Goal: Task Accomplishment & Management: Use online tool/utility

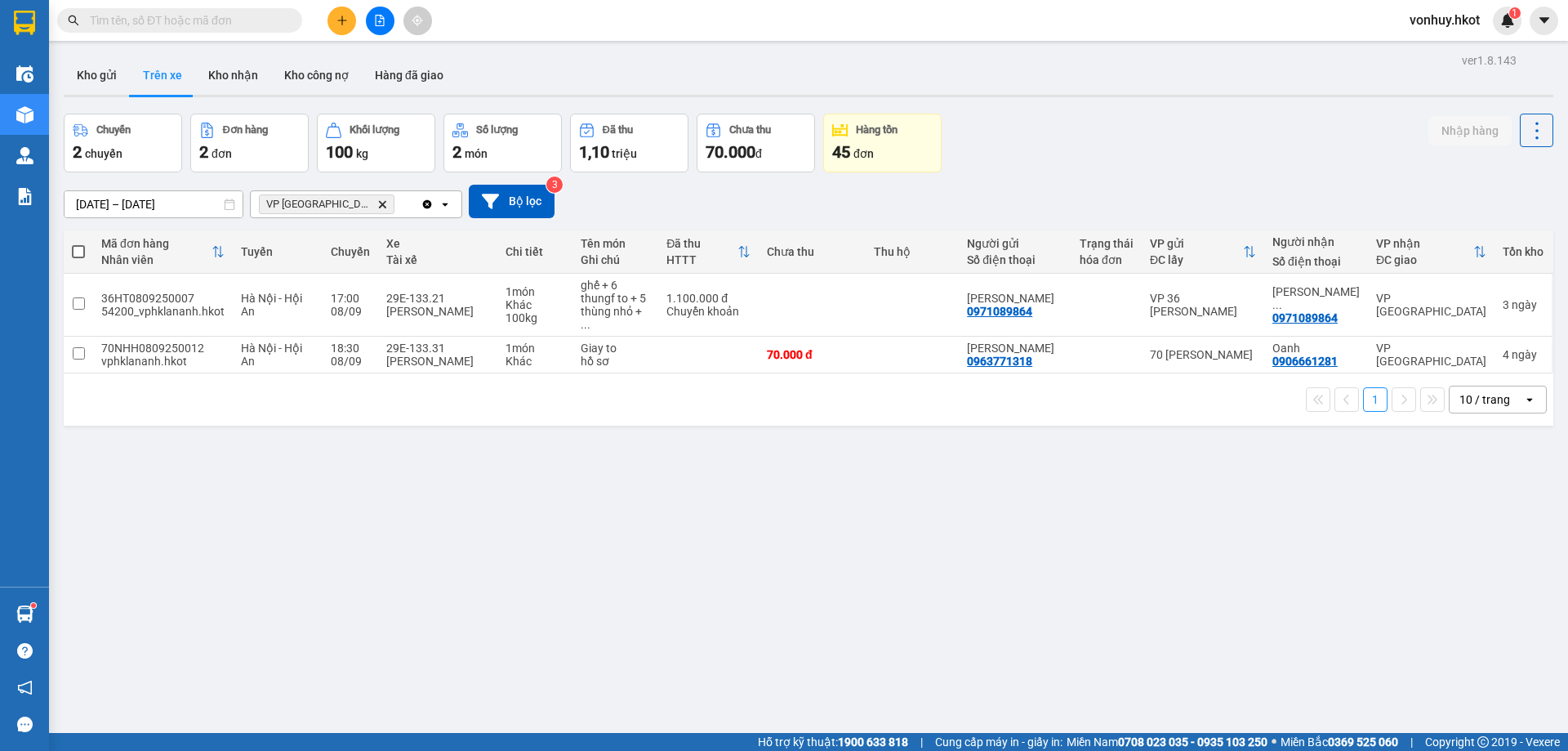
click at [189, 25] on input "text" at bounding box center [186, 21] width 193 height 18
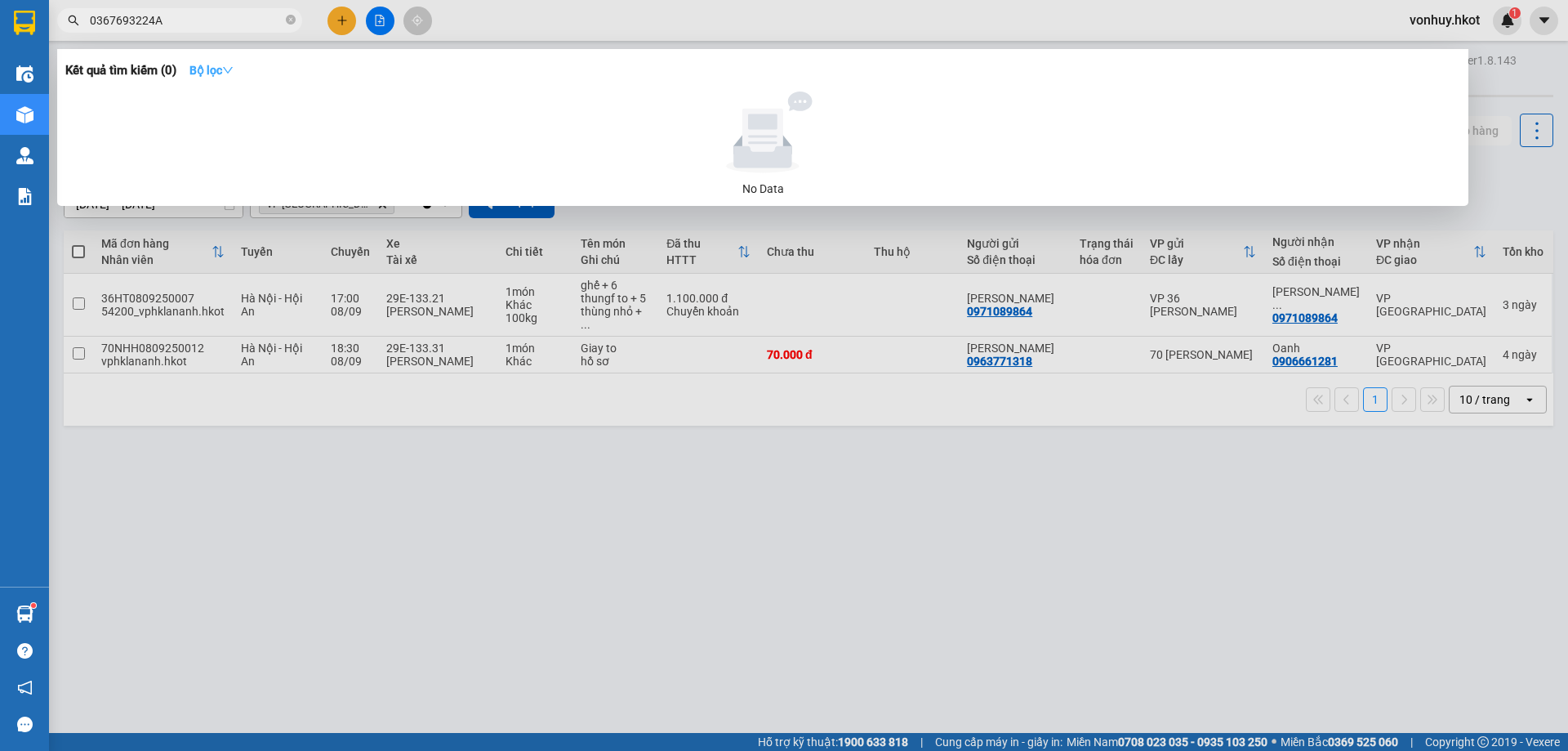
type input "0367693224"
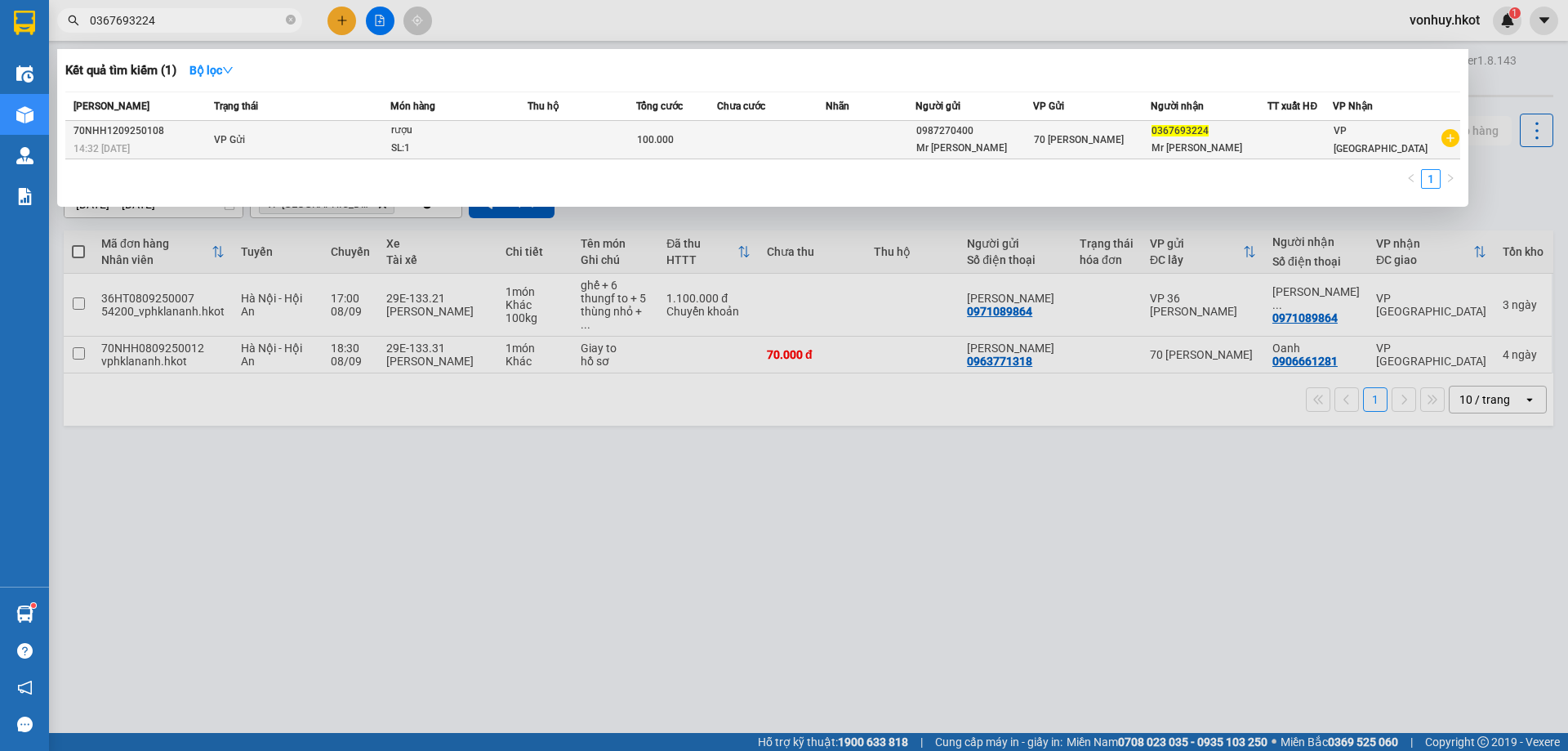
click at [527, 132] on span "rượu SL: 1" at bounding box center [459, 139] width 135 height 35
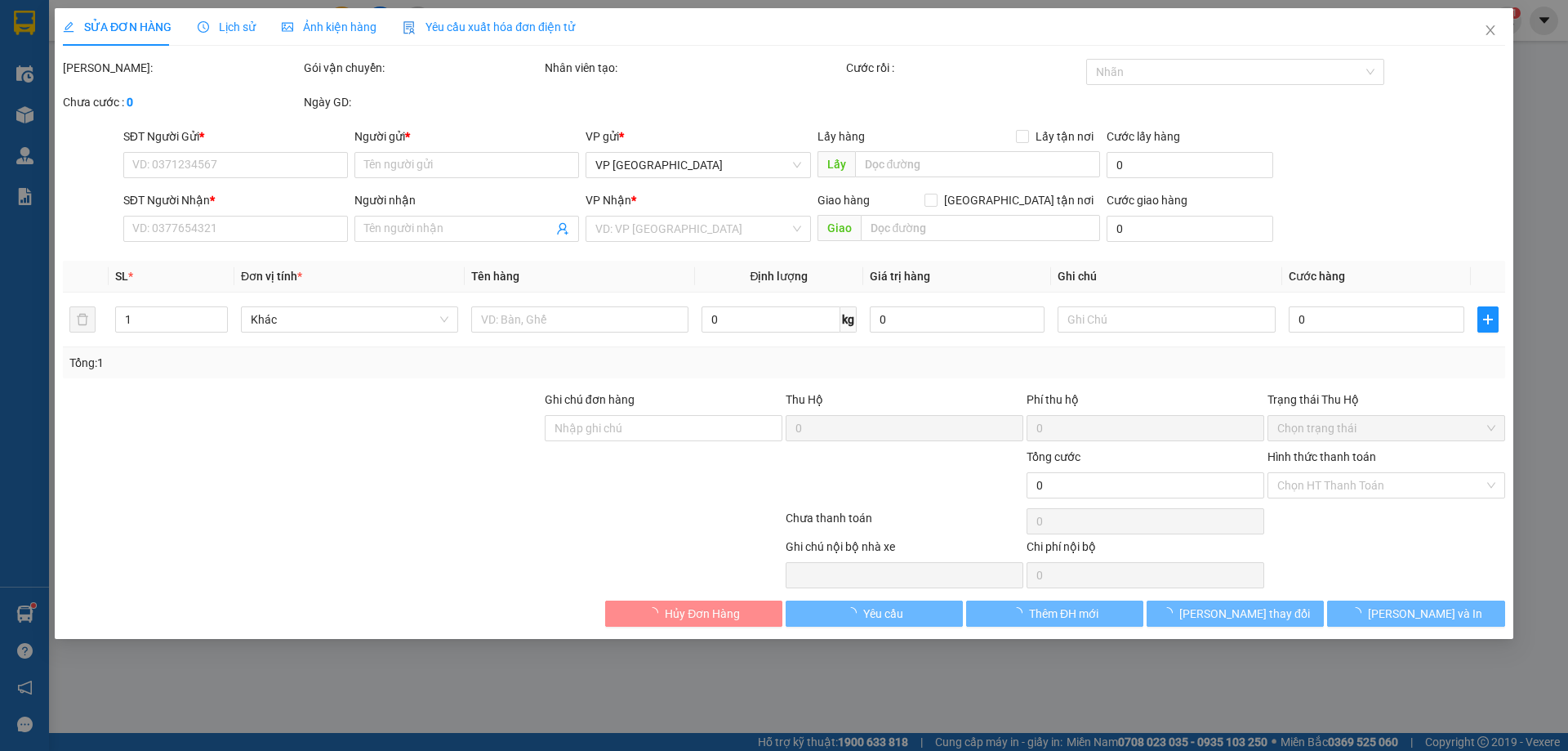
type input "0987270400"
type input "Mr [PERSON_NAME]"
type input "0367693224"
type input "Mr [PERSON_NAME]"
type input "100.000"
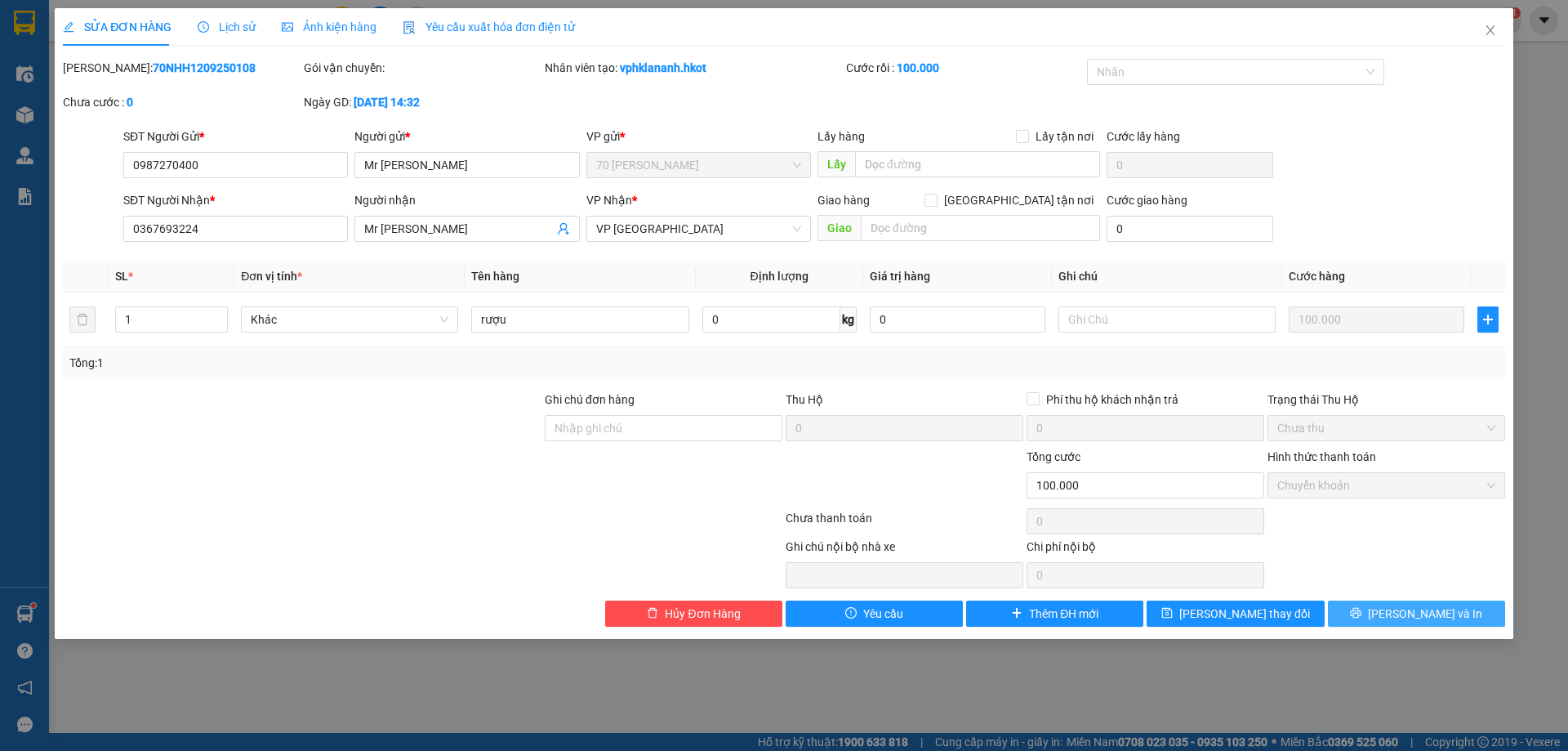
click at [1379, 616] on button "[PERSON_NAME] và In" at bounding box center [1416, 614] width 177 height 26
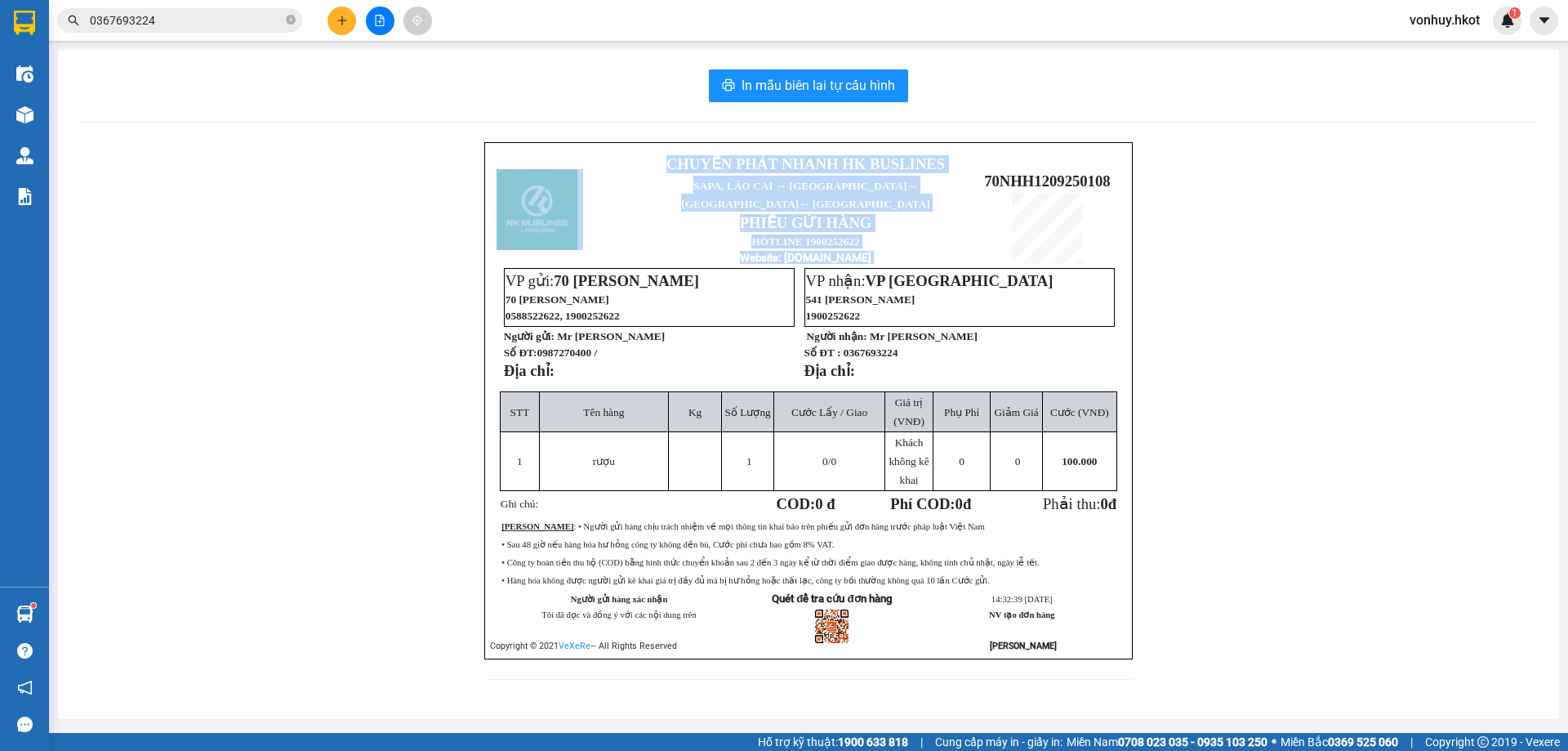
drag, startPoint x: 980, startPoint y: 168, endPoint x: 1091, endPoint y: 147, distance: 113.0
click at [1091, 147] on div "CHUYỂN PHÁT NHANH HK BUSLINES SAPA, [GEOGRAPHIC_DATA] ↔ [GEOGRAPHIC_DATA] ↔ [GE…" at bounding box center [808, 401] width 649 height 518
copy table "CHUYỂN PHÁT NHANH HK BUSLINES SAPA, [GEOGRAPHIC_DATA] ↔ [GEOGRAPHIC_DATA] ↔ [GE…"
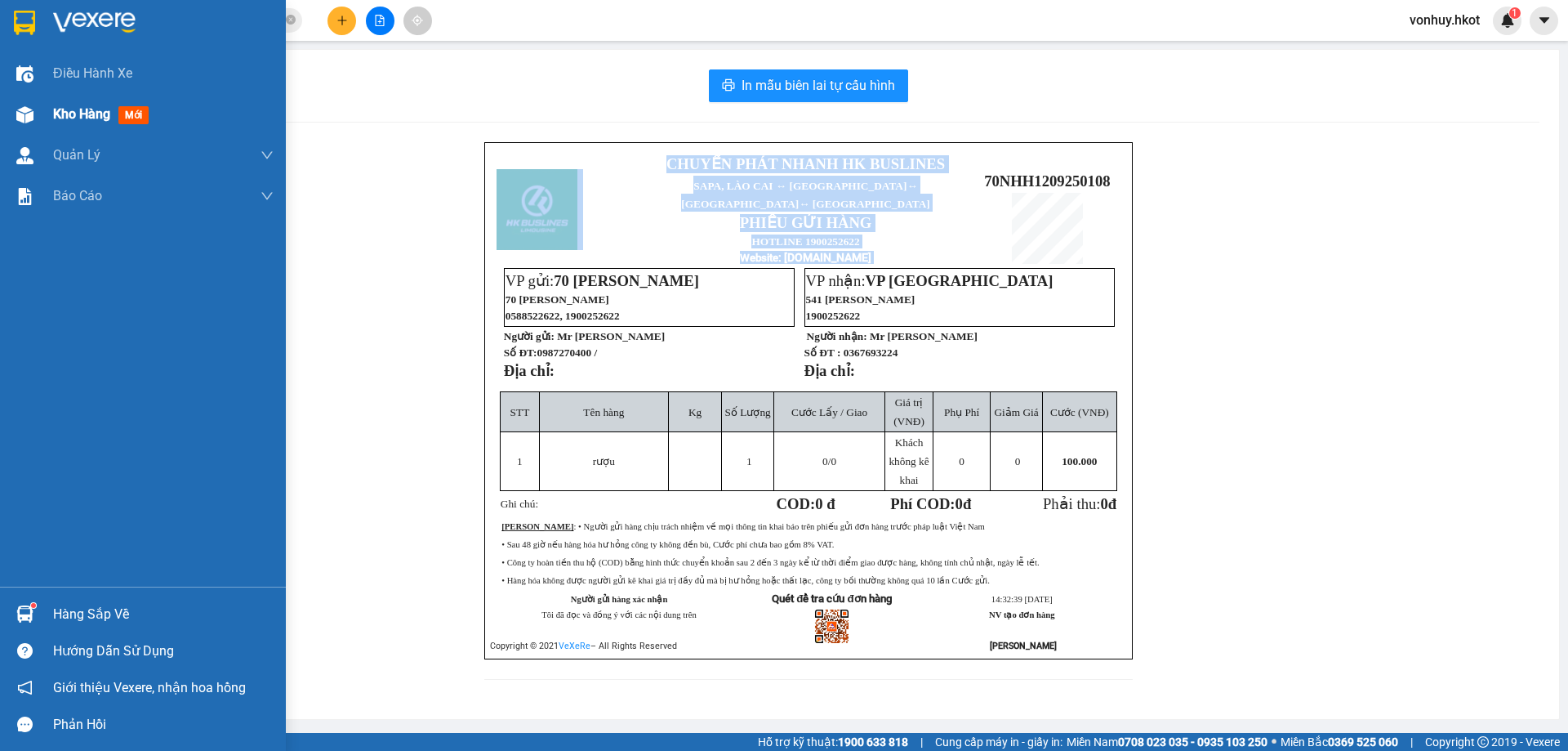
click at [120, 106] on div "Kho hàng mới" at bounding box center [104, 114] width 102 height 21
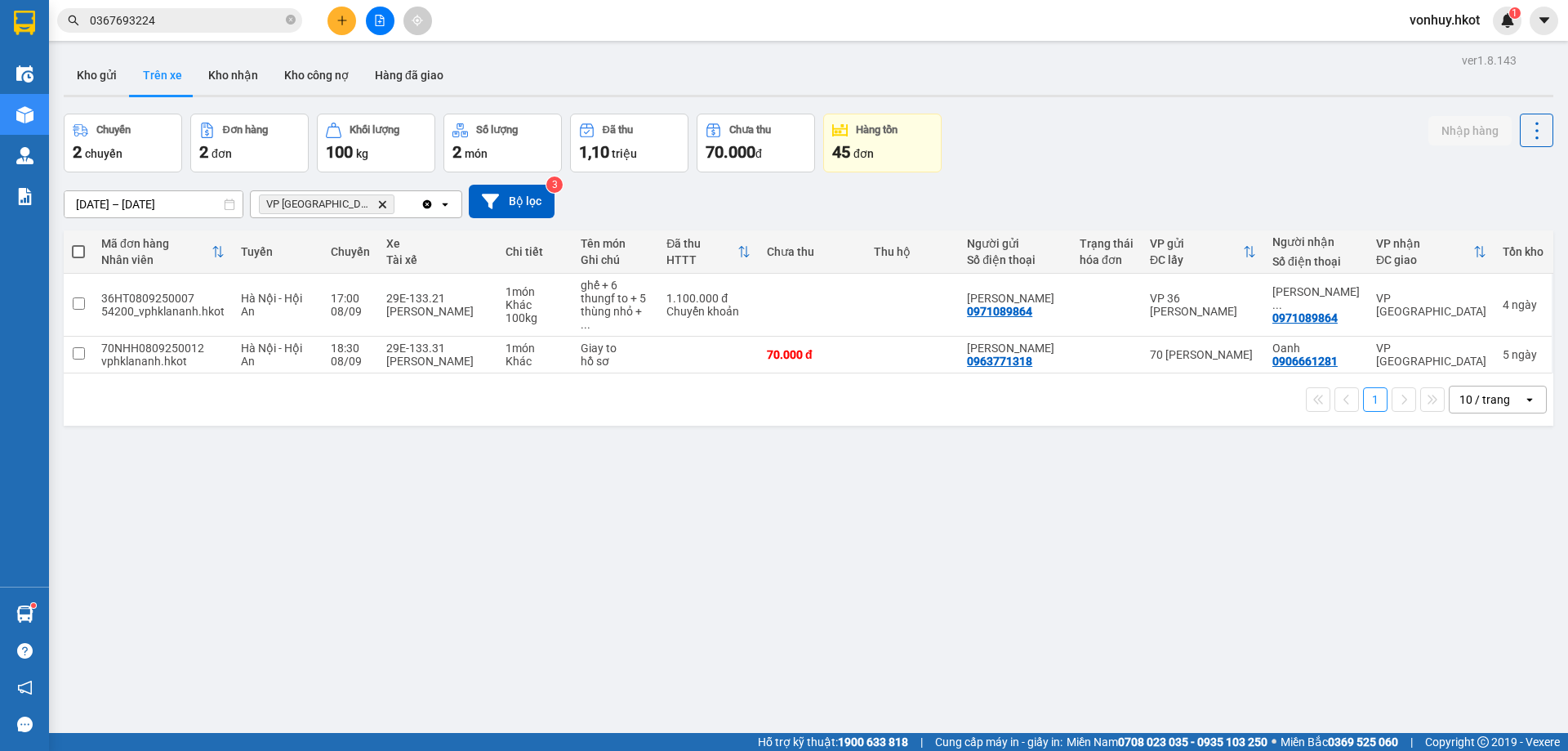
click at [185, 203] on input "[DATE] – [DATE]" at bounding box center [154, 204] width 178 height 26
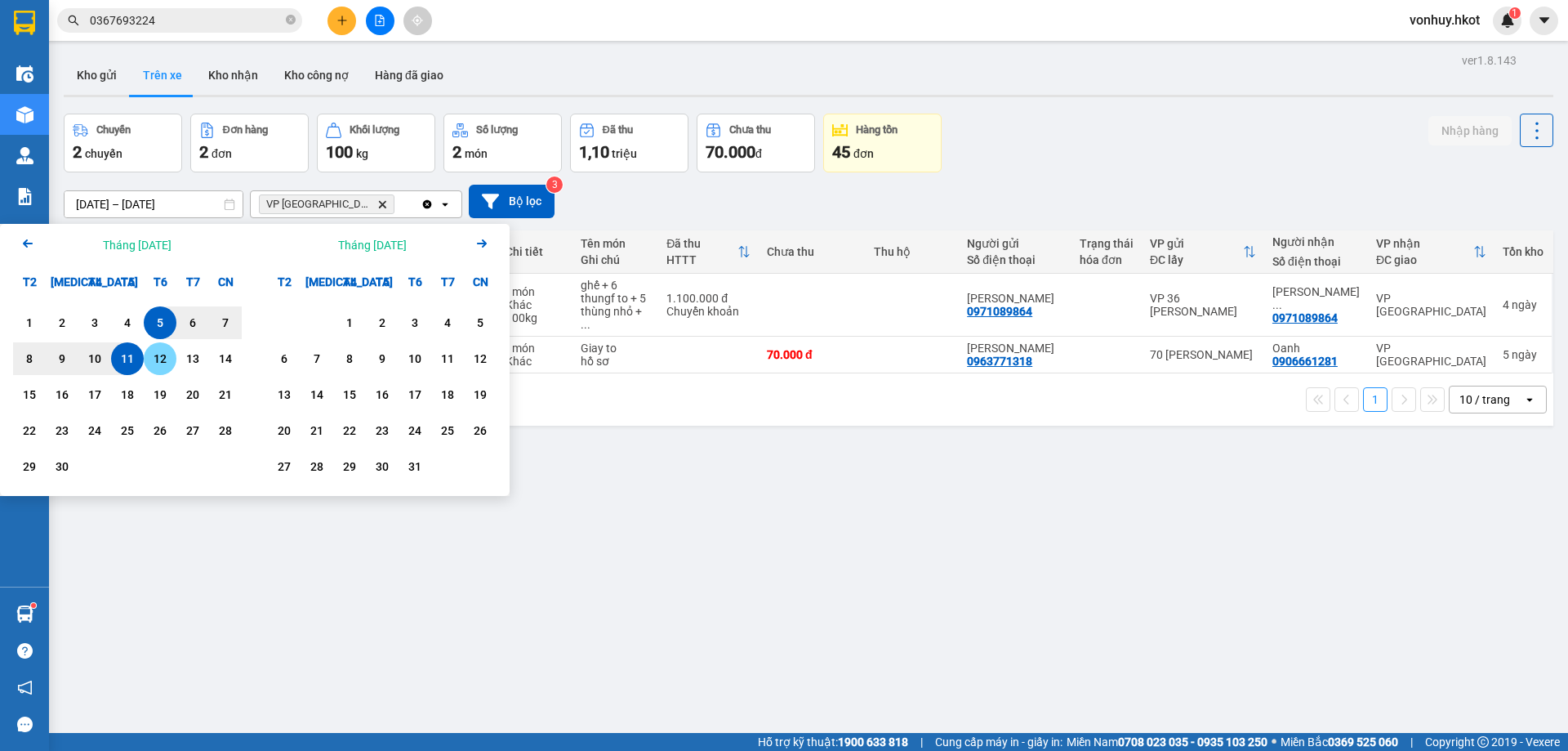
click at [169, 354] on div "12" at bounding box center [160, 359] width 23 height 20
click at [108, 356] on div "10" at bounding box center [94, 358] width 32 height 32
type input "[DATE] – [DATE]"
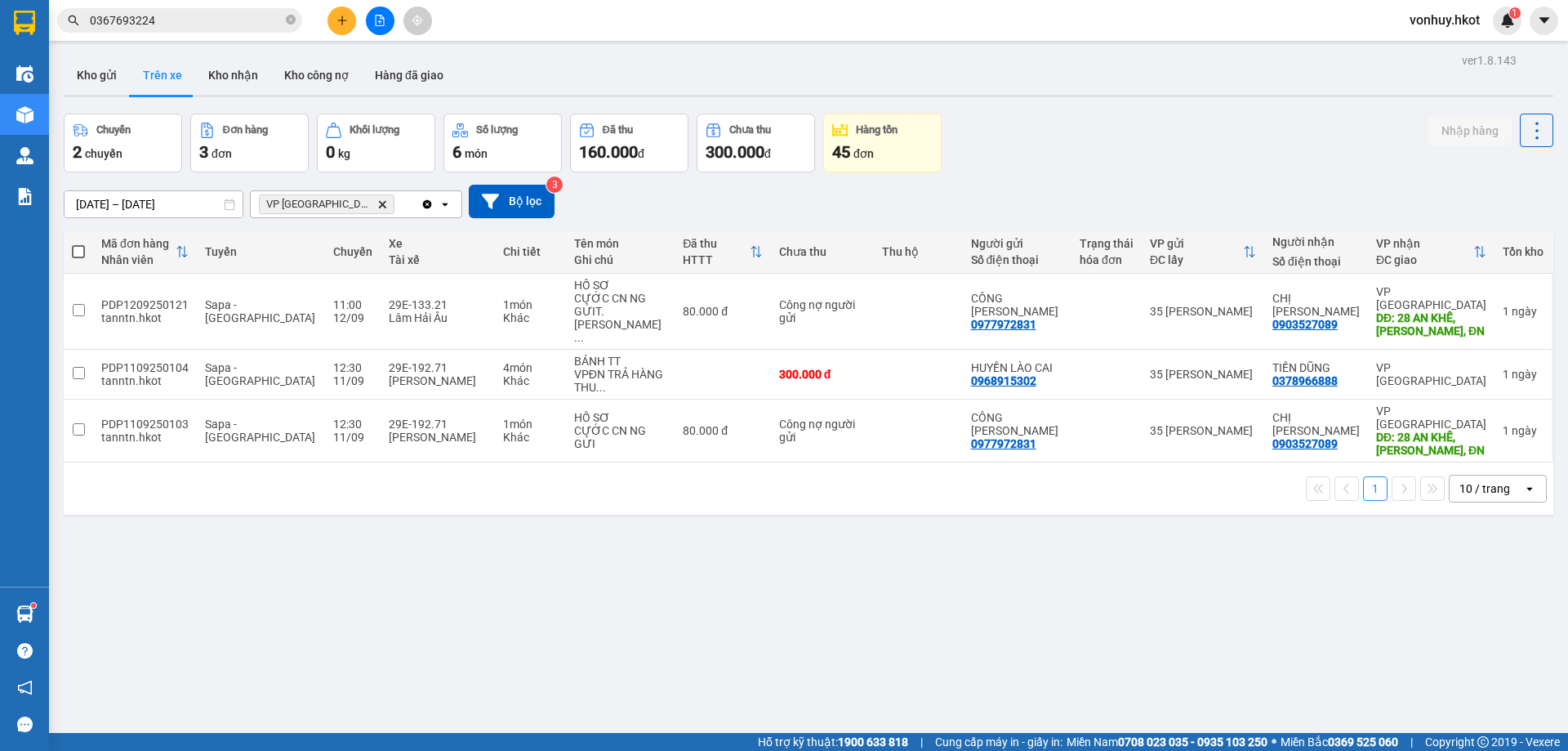
click at [641, 474] on div "1 10 / trang open" at bounding box center [808, 488] width 1490 height 52
click at [249, 418] on span "Sapa - [GEOGRAPHIC_DATA]" at bounding box center [260, 430] width 111 height 26
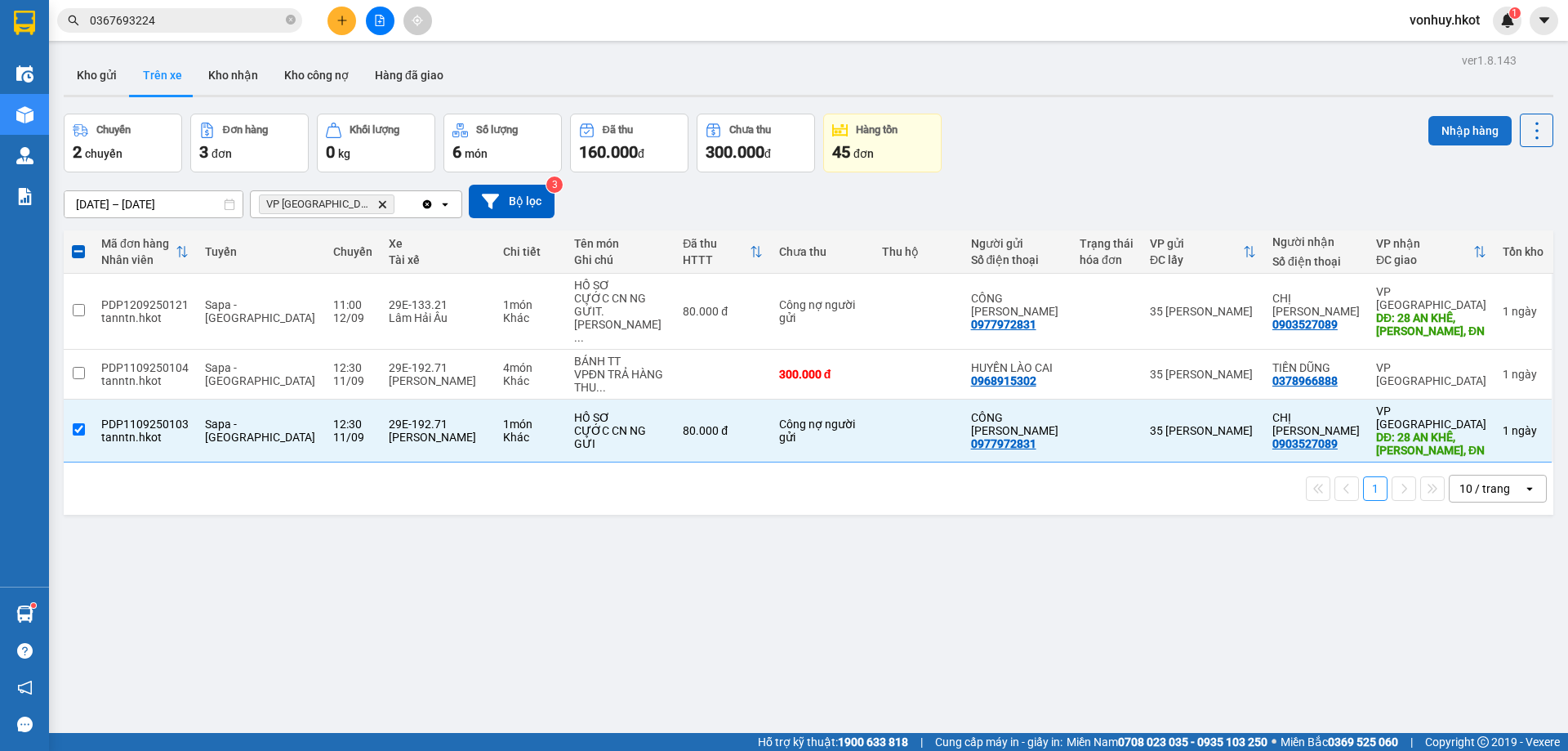
click at [1461, 135] on button "Nhập hàng" at bounding box center [1470, 130] width 83 height 29
checkbox input "false"
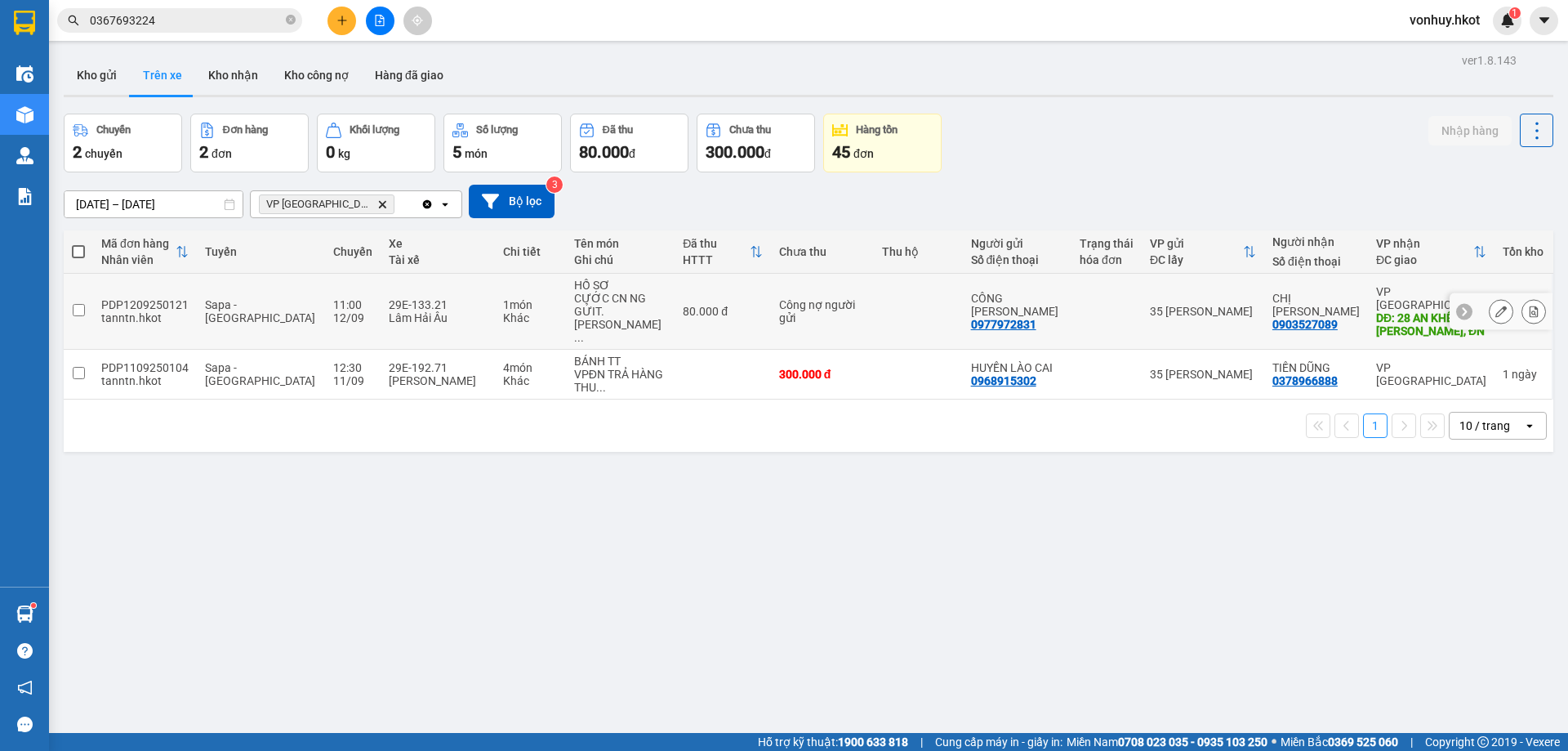
click at [171, 312] on div "tanntn.hkot" at bounding box center [144, 318] width 87 height 13
checkbox input "true"
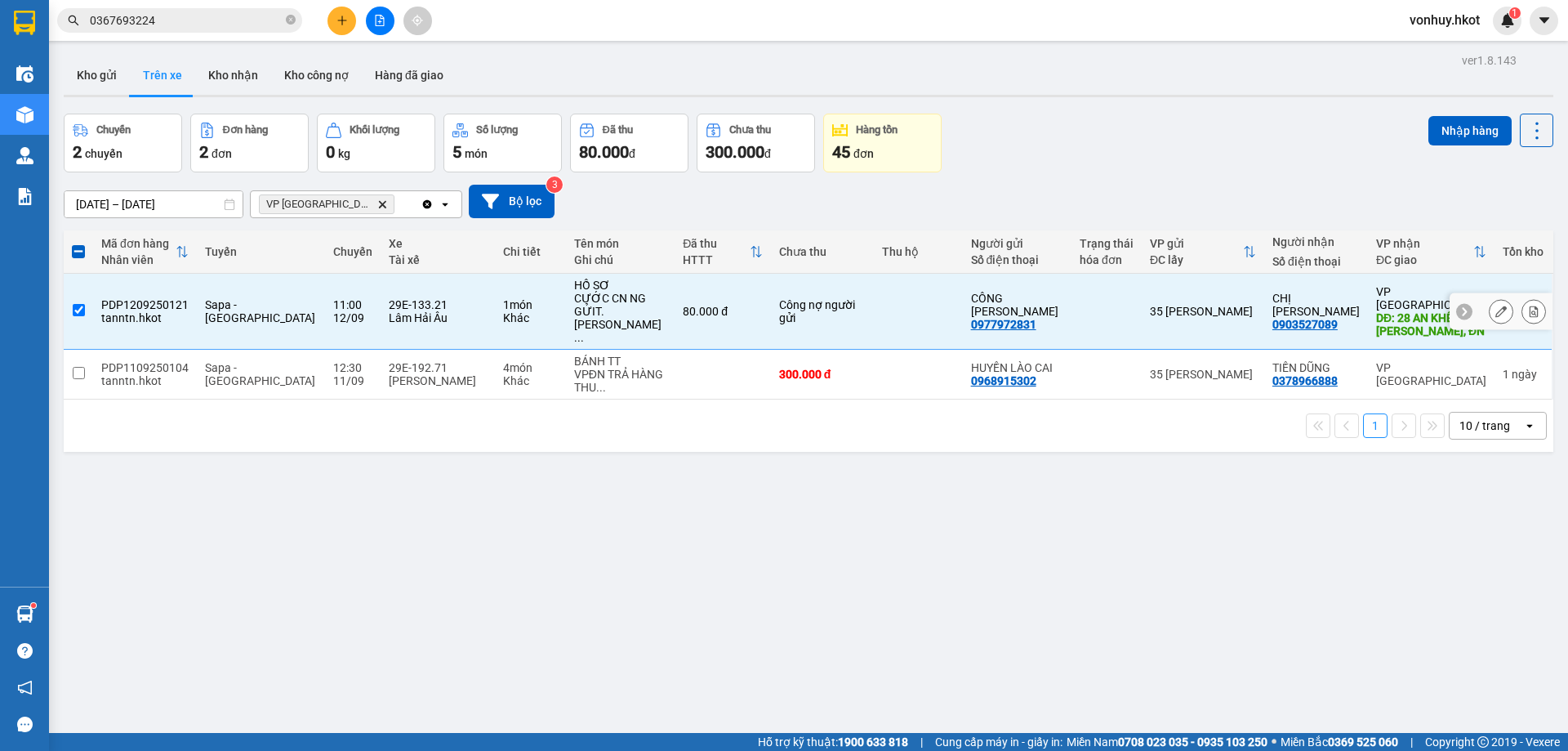
click at [1498, 299] on button at bounding box center [1500, 311] width 23 height 28
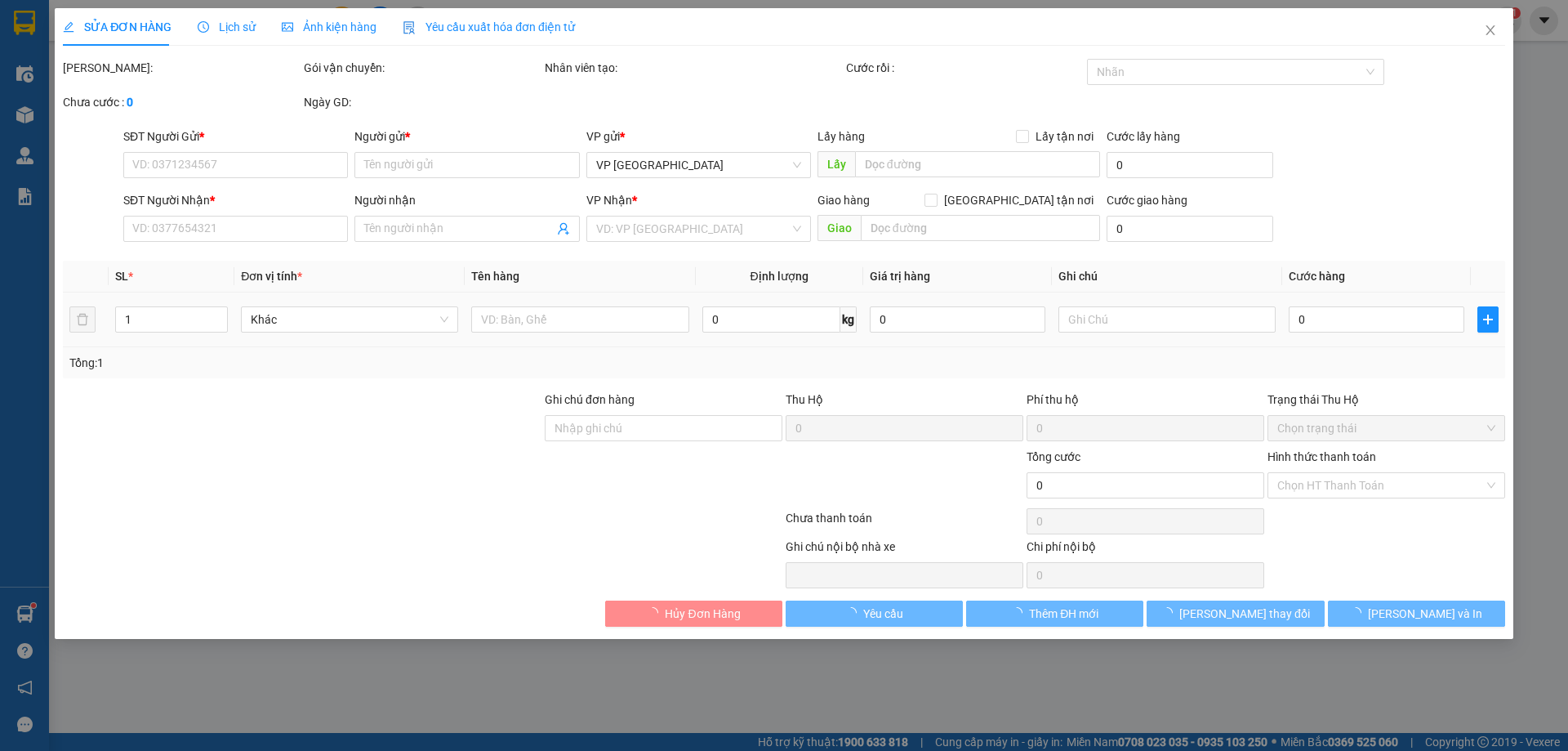
type input "0977972831"
type input "CÔNG [PERSON_NAME]"
type input "0903527089"
type input "CHỊ [PERSON_NAME]"
type input "28 AN KHÊ, [PERSON_NAME], ĐN"
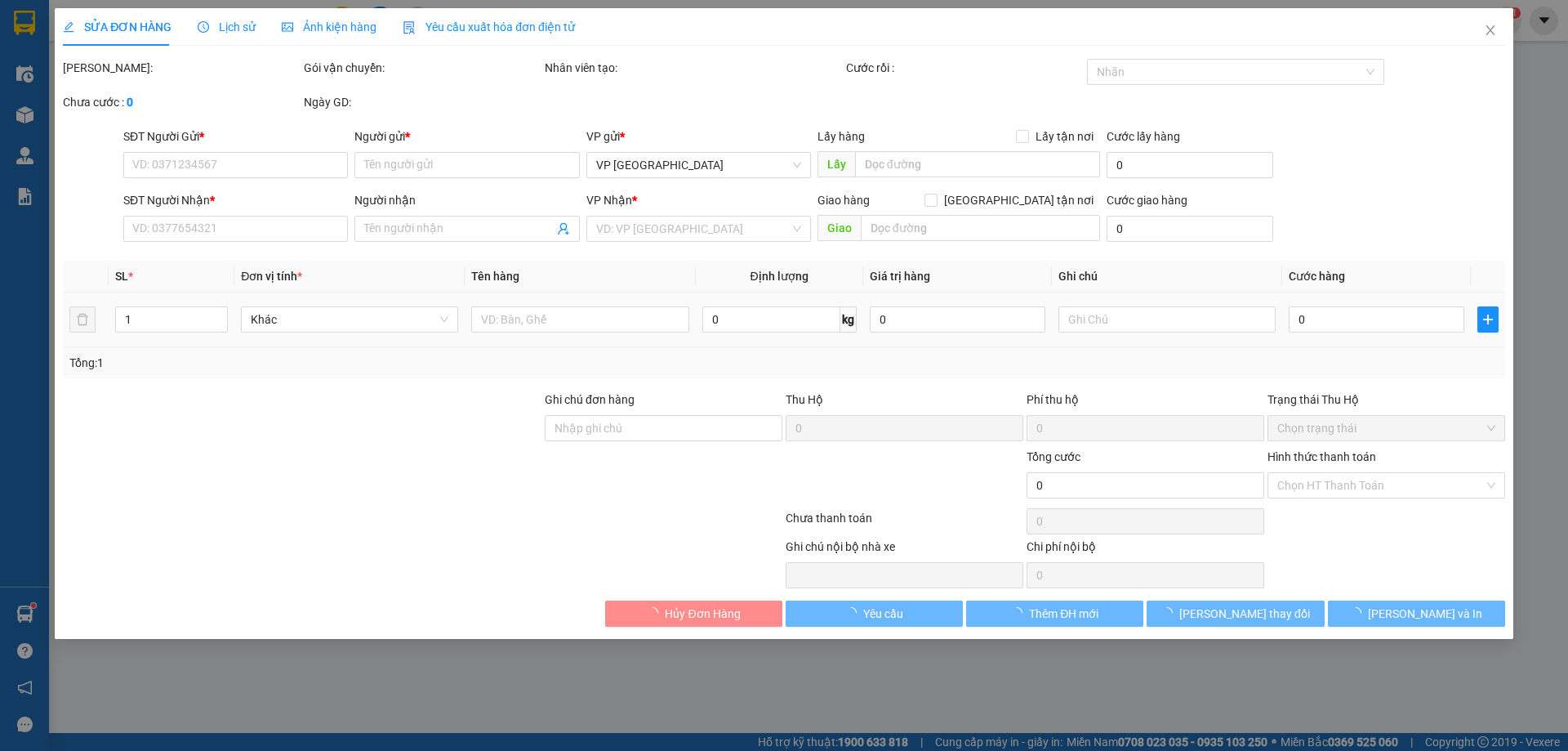
type input "80.000"
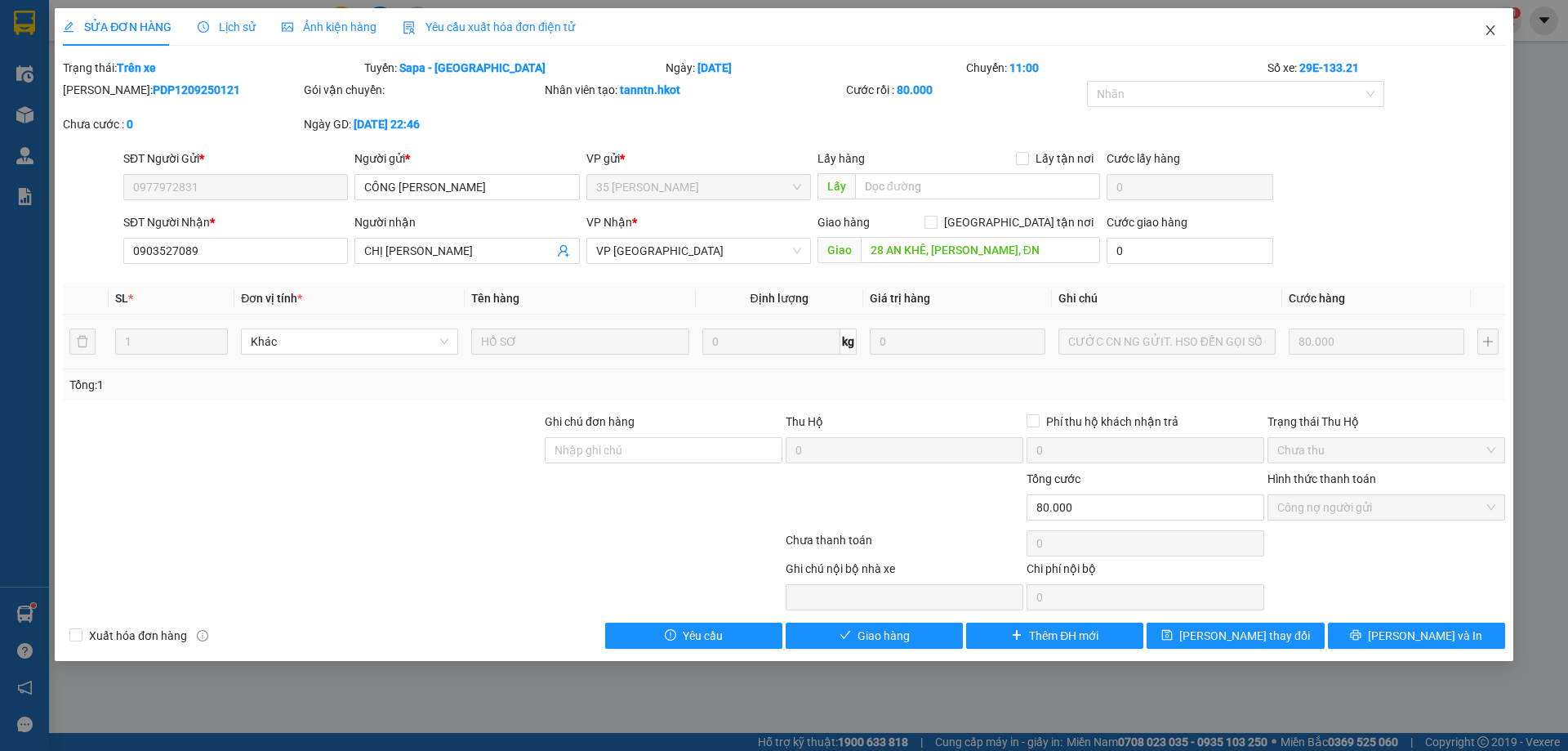
click at [1485, 27] on icon "close" at bounding box center [1490, 29] width 13 height 13
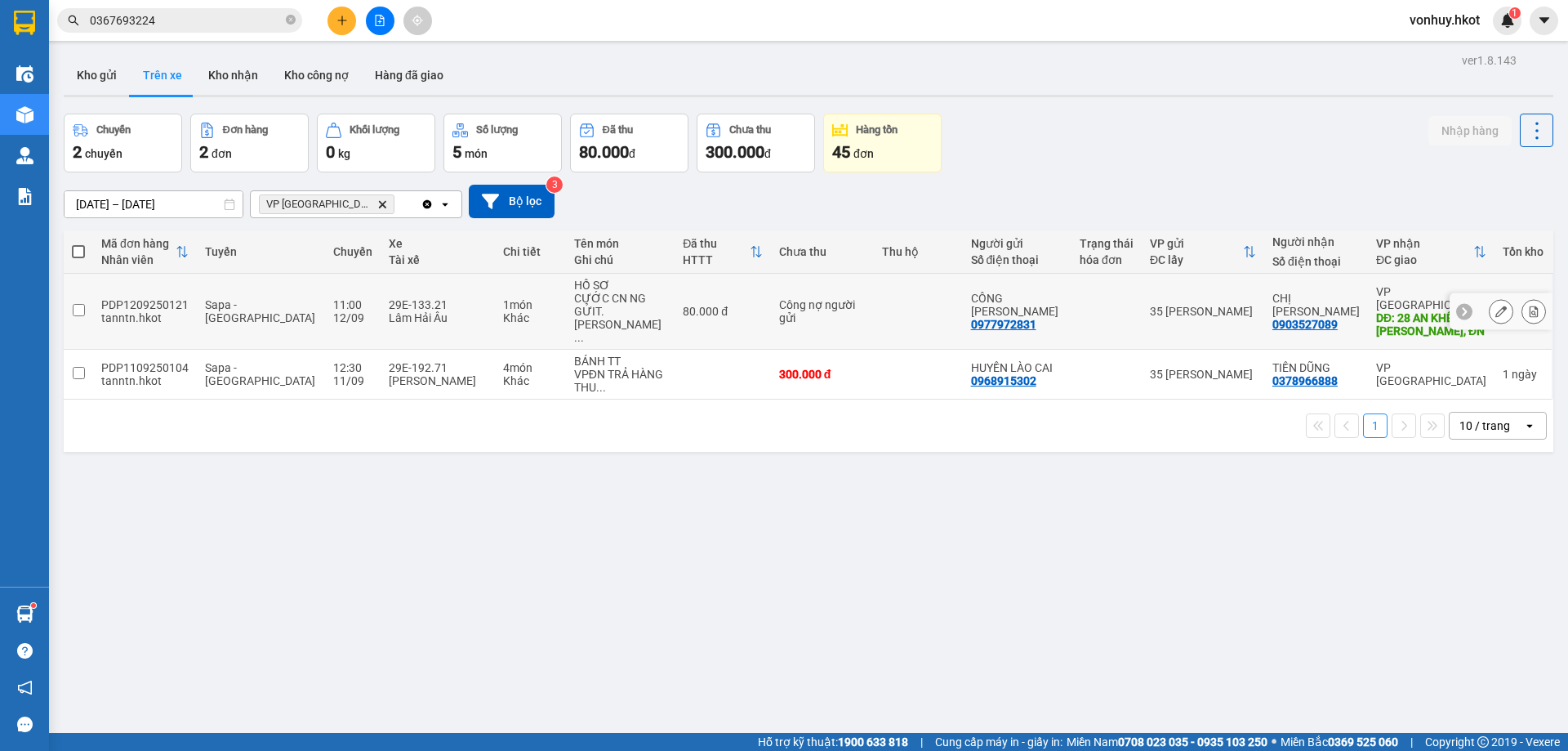
click at [85, 304] on td at bounding box center [78, 312] width 29 height 76
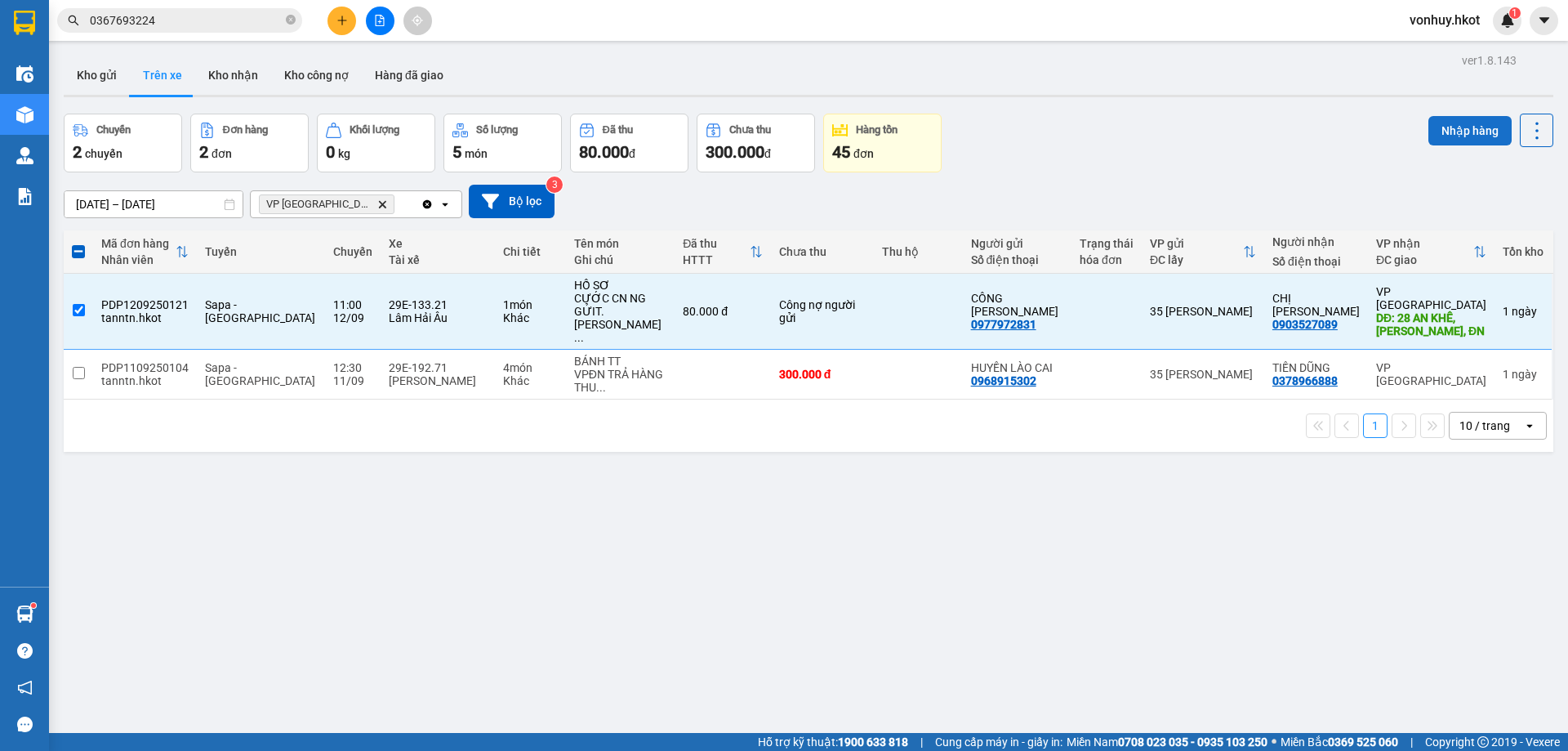
click at [1447, 142] on button "Nhập hàng" at bounding box center [1470, 130] width 83 height 29
checkbox input "false"
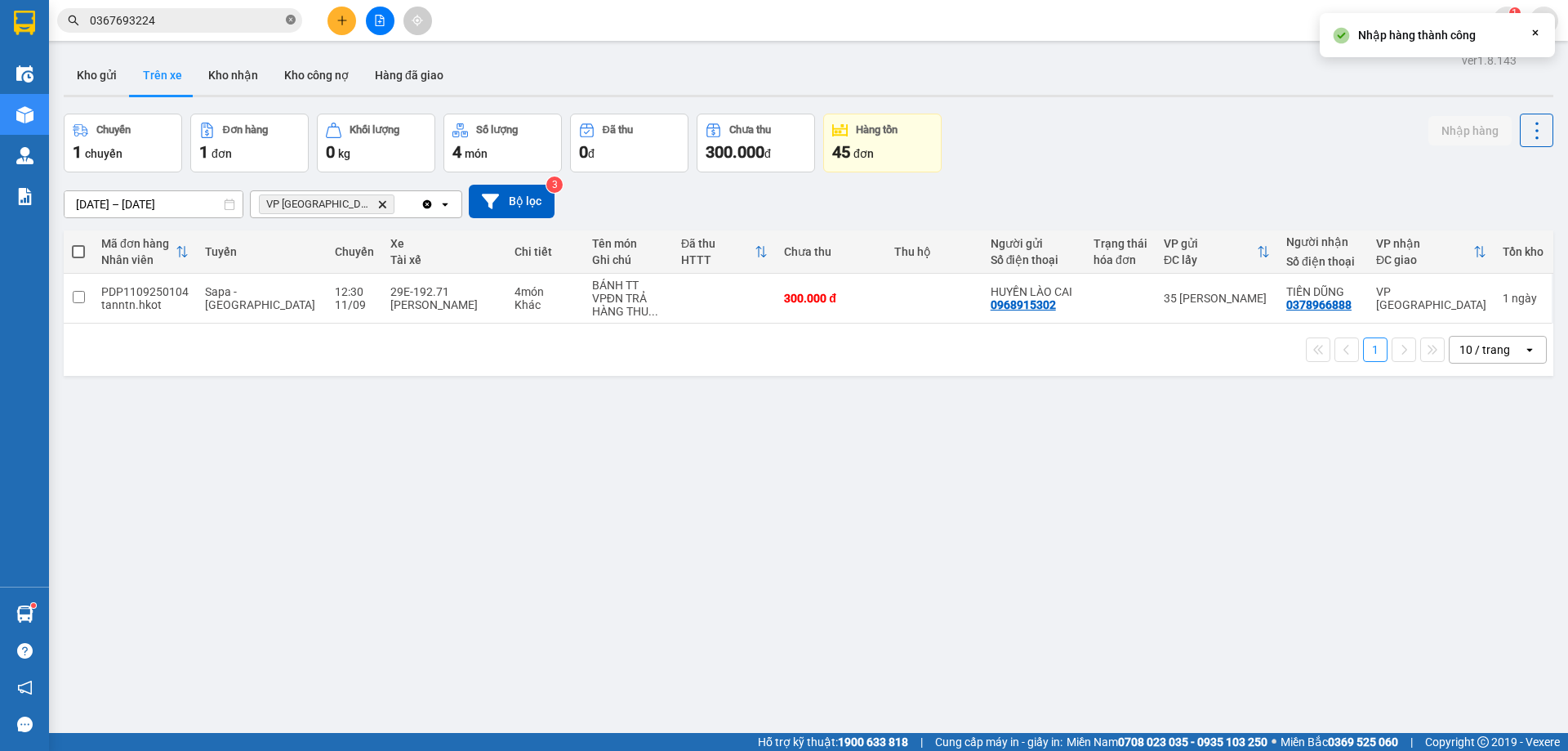
click at [291, 18] on icon "close-circle" at bounding box center [291, 20] width 10 height 10
click at [248, 66] on button "Kho nhận" at bounding box center [233, 75] width 76 height 39
type input "[DATE] – [DATE]"
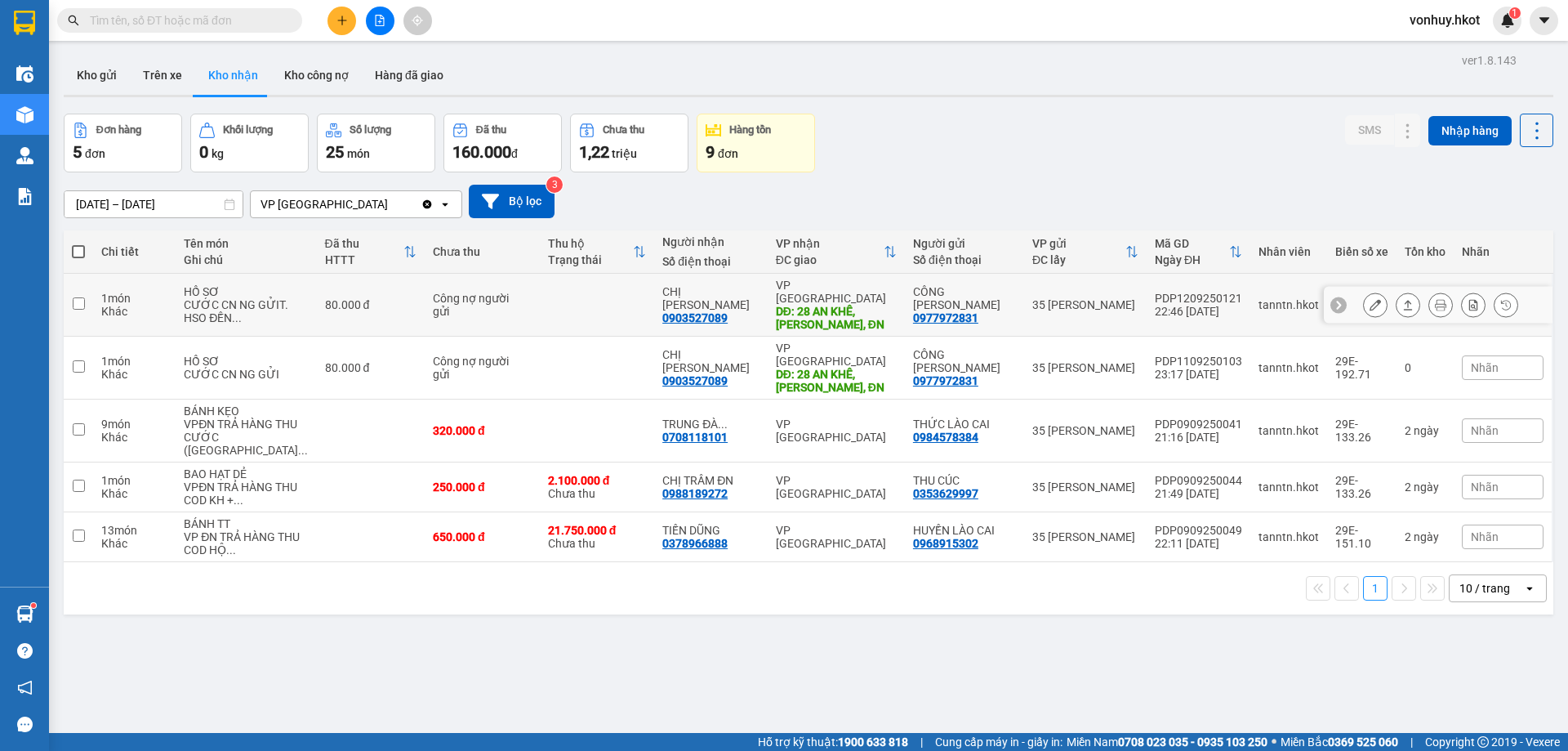
click at [126, 305] on div "Khác" at bounding box center [134, 311] width 67 height 13
checkbox input "true"
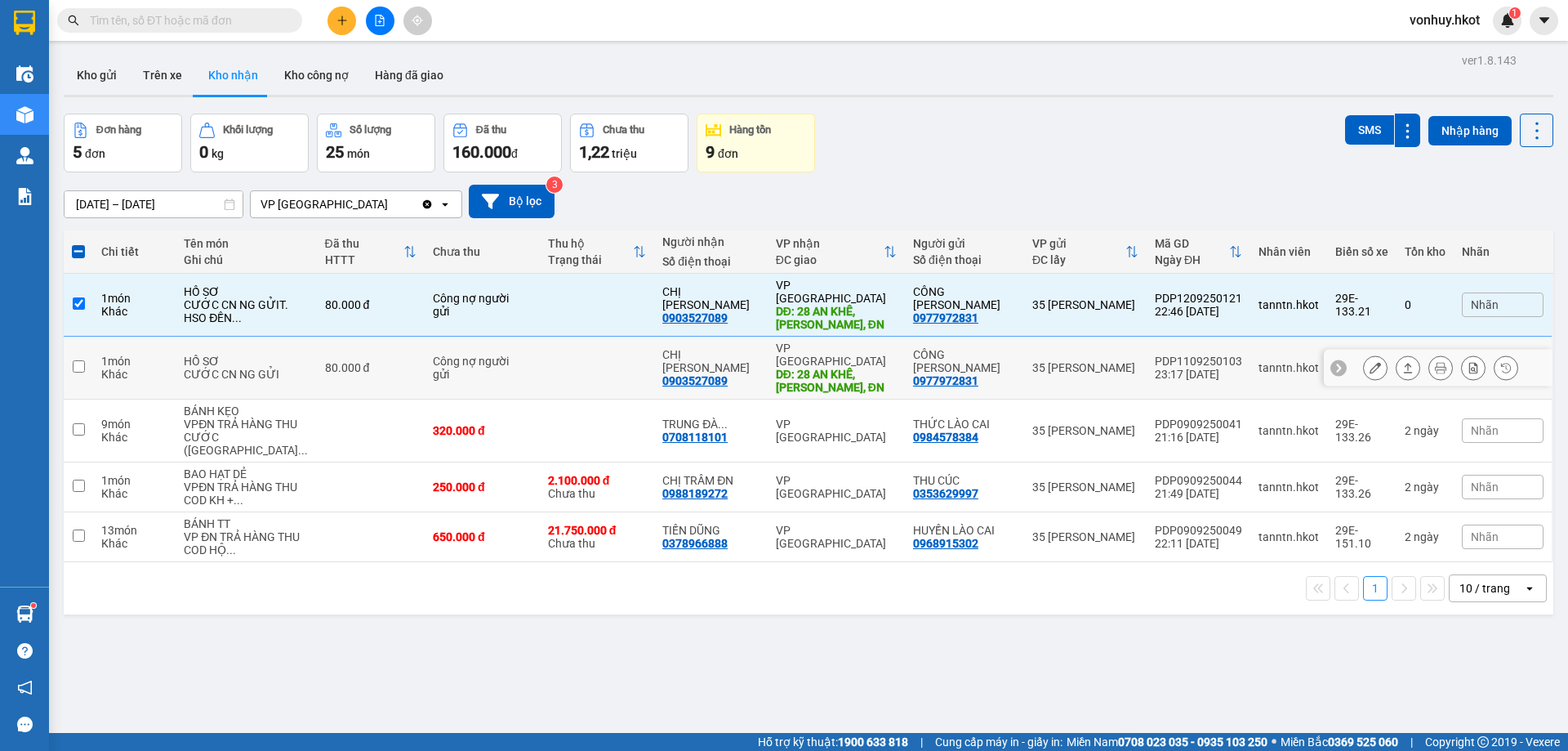
click at [121, 368] on div "Khác" at bounding box center [134, 374] width 67 height 13
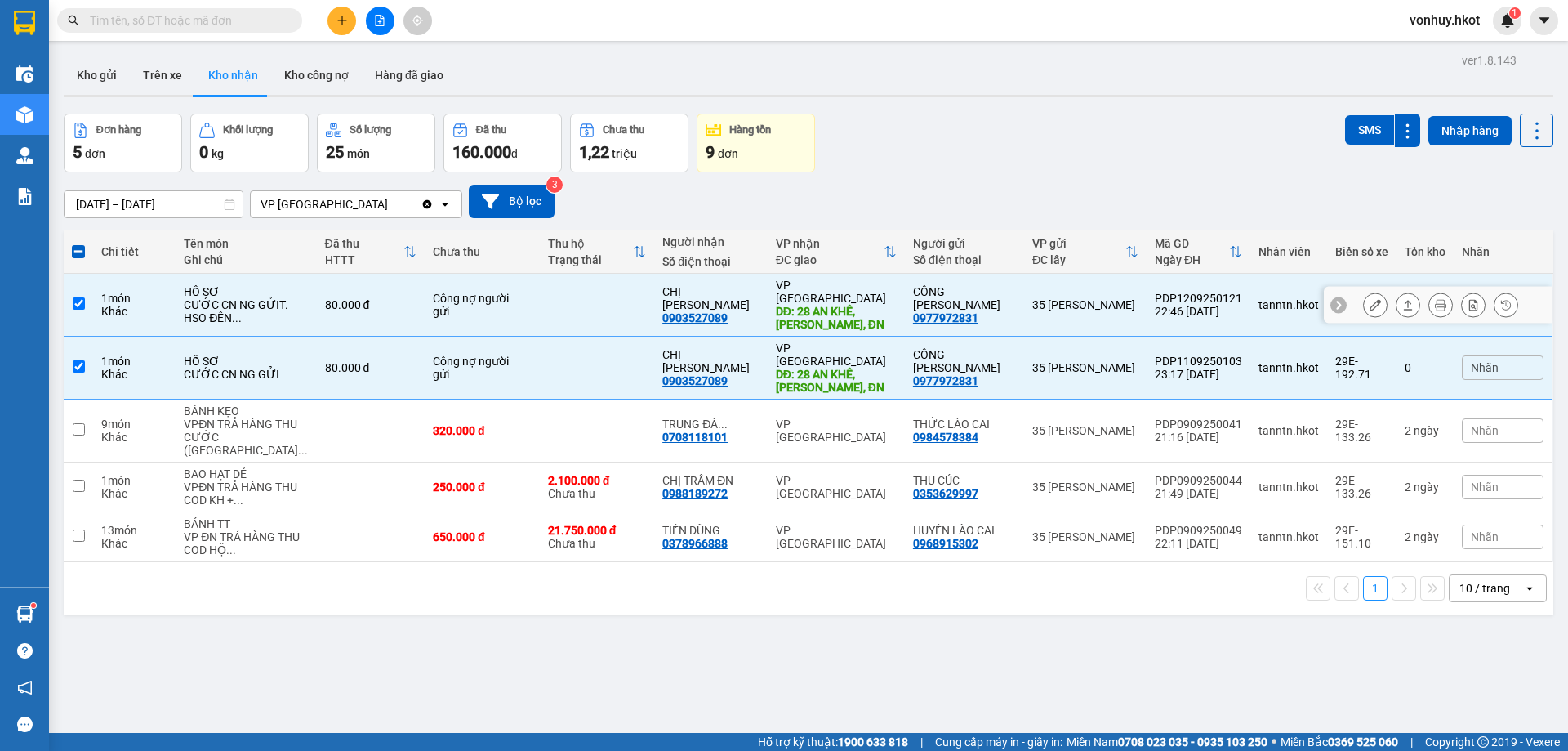
click at [1402, 299] on icon at bounding box center [1408, 305] width 12 height 12
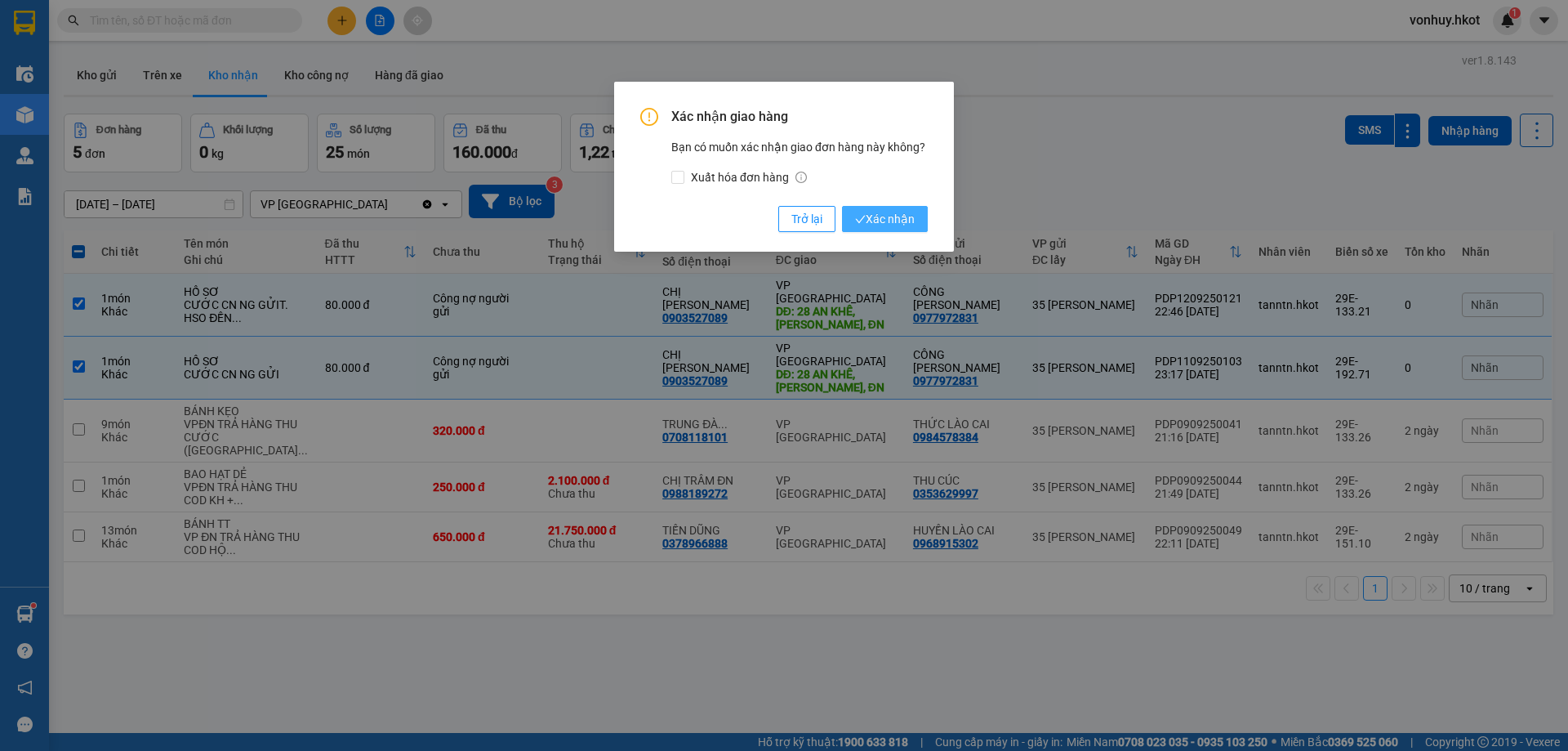
click at [895, 218] on span "Xác nhận" at bounding box center [885, 219] width 60 height 18
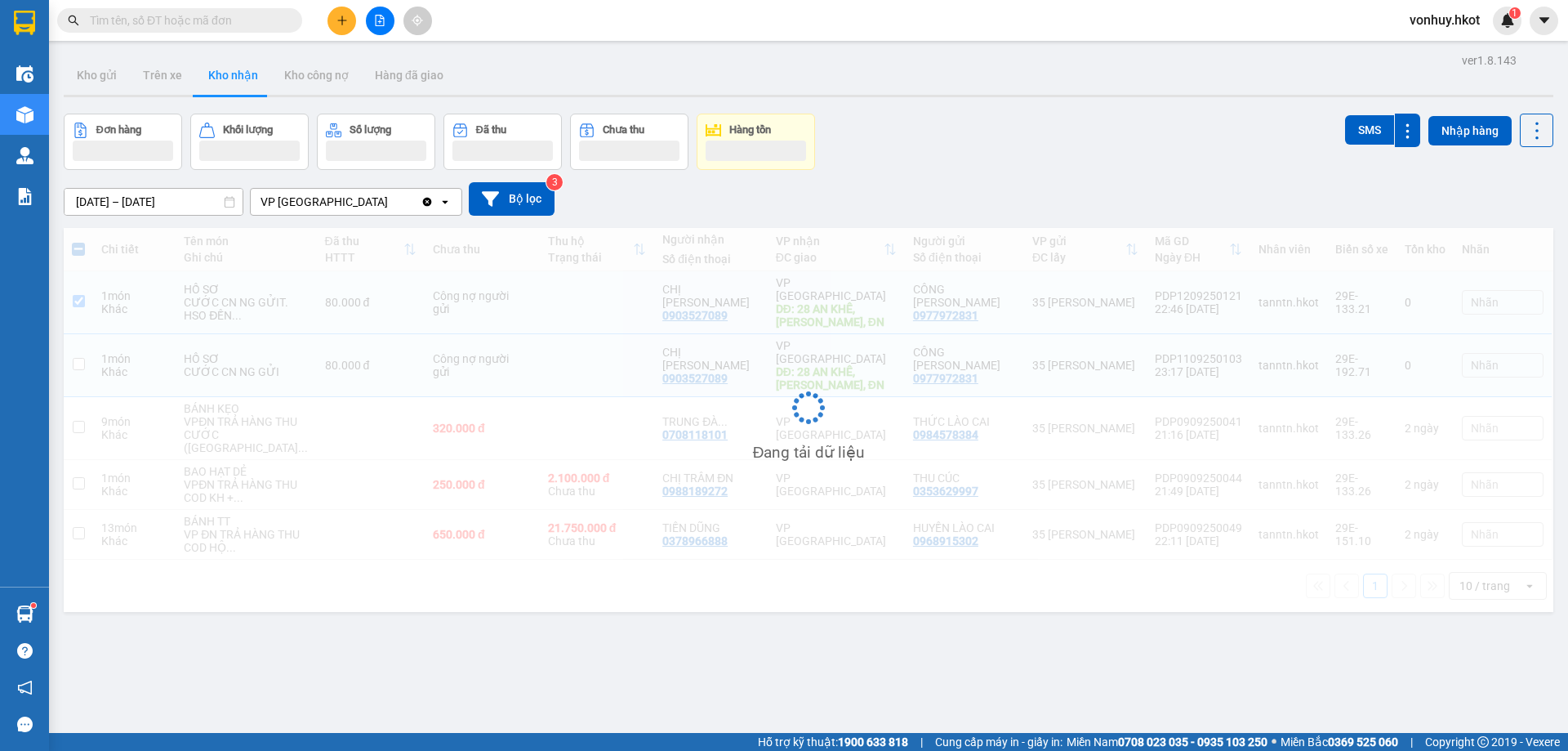
checkbox input "false"
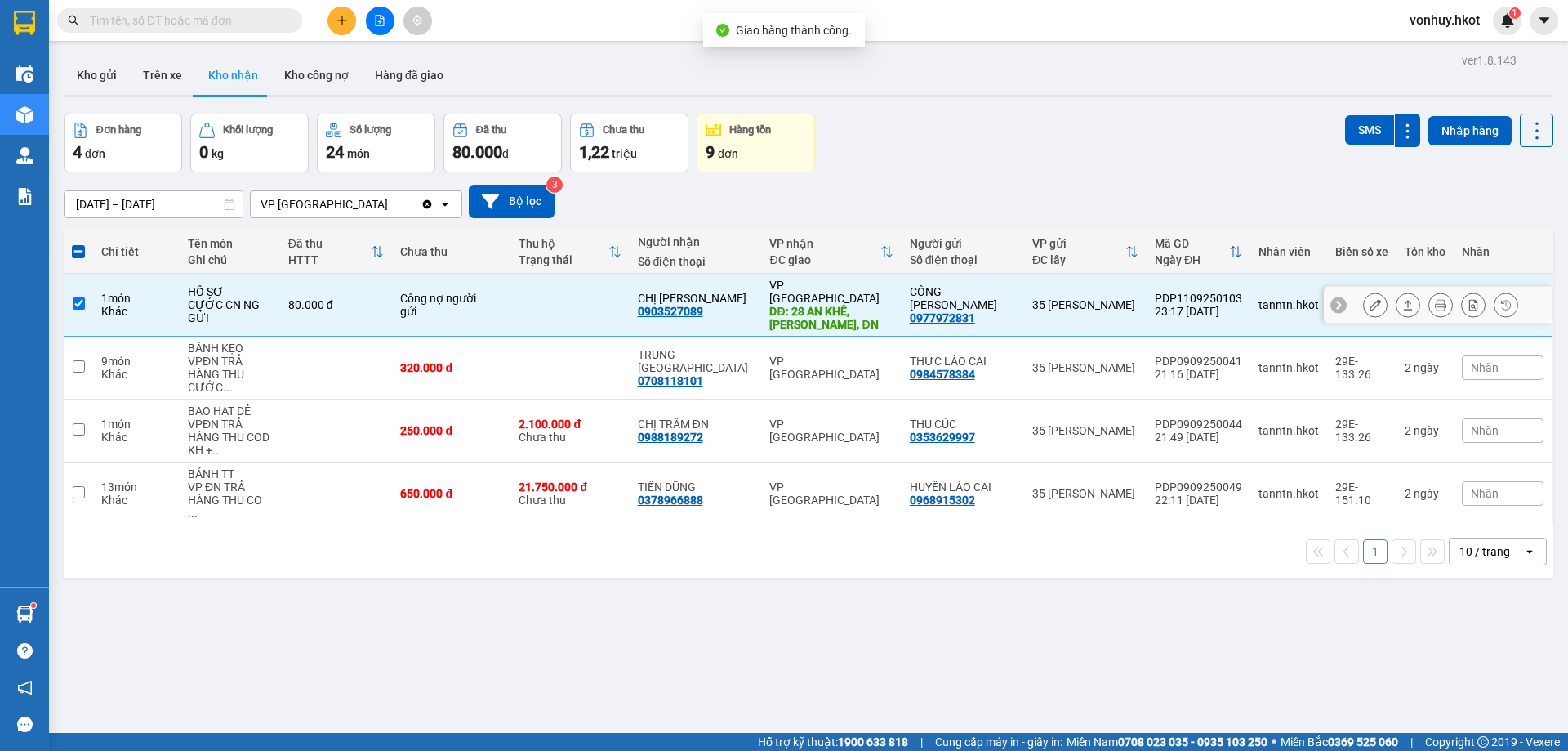
click at [1402, 299] on icon at bounding box center [1408, 305] width 12 height 12
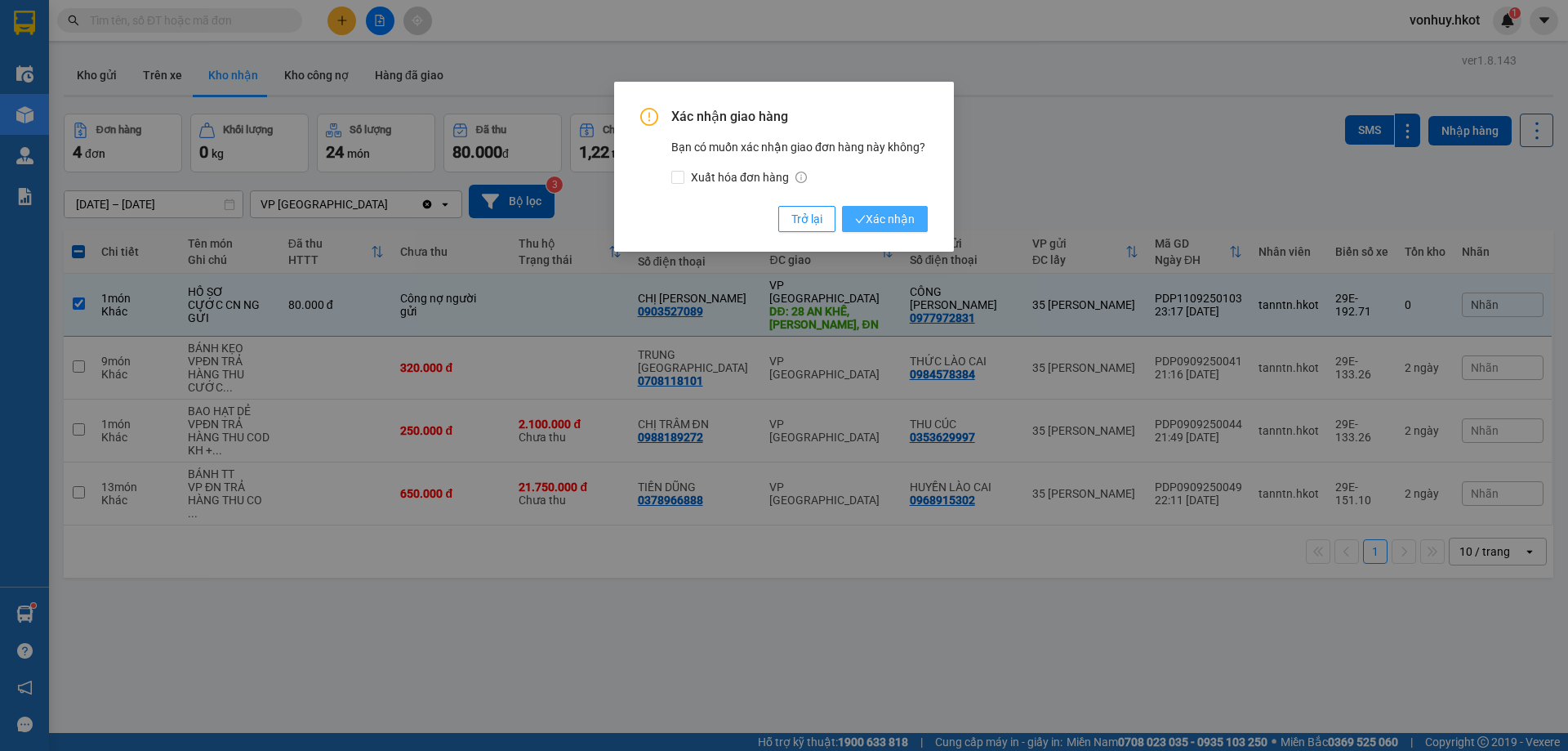
click at [895, 217] on span "Xác nhận" at bounding box center [885, 219] width 60 height 18
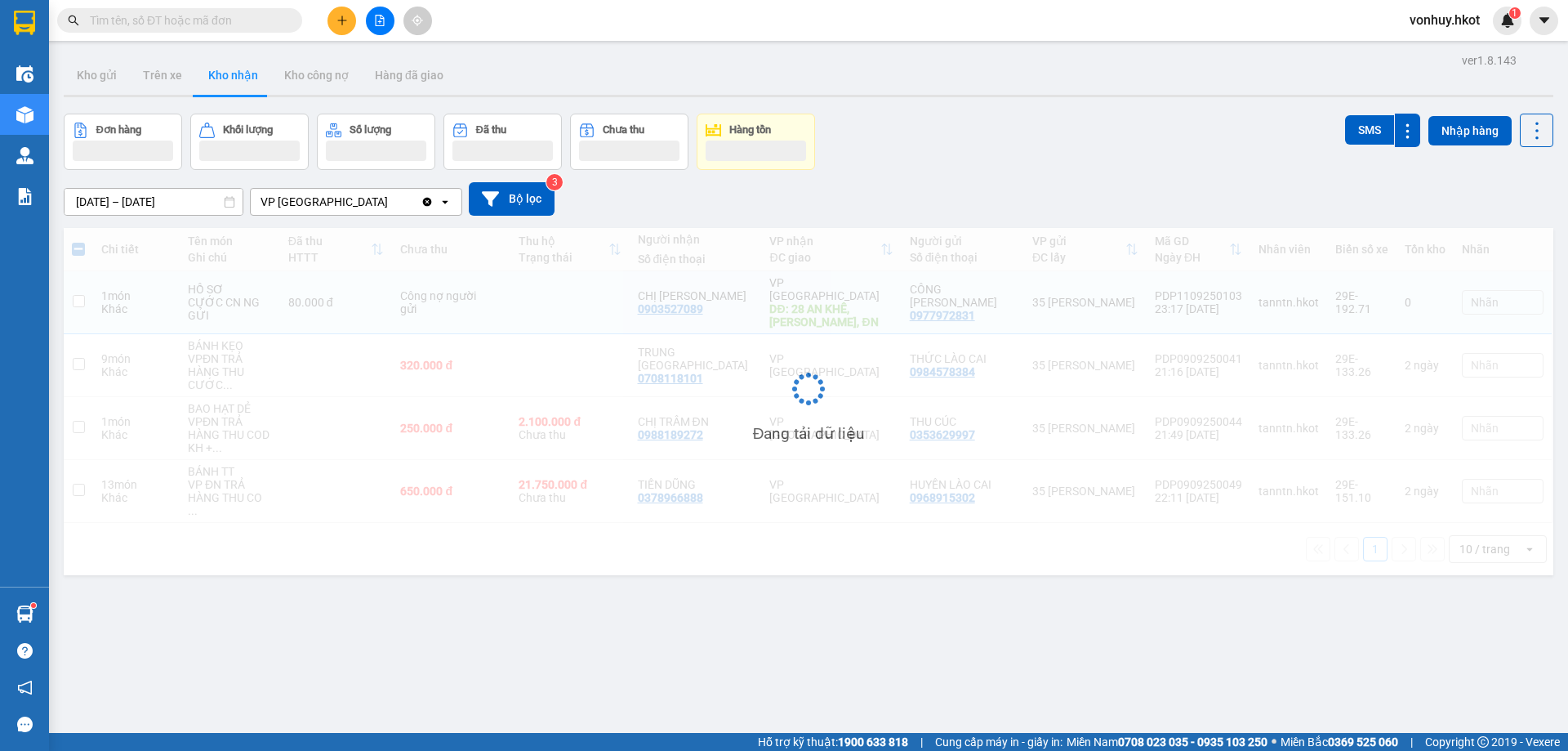
checkbox input "false"
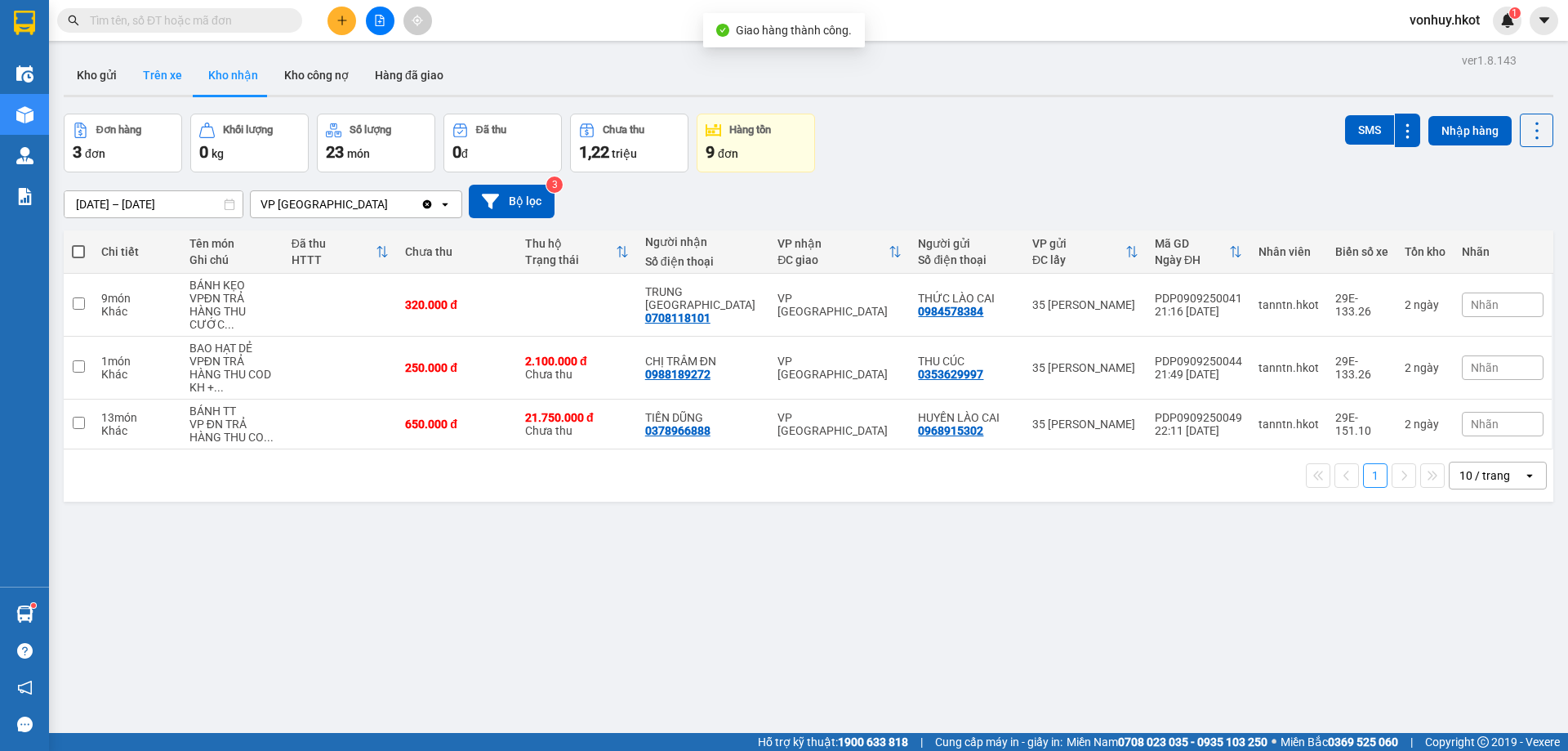
click at [159, 70] on button "Trên xe" at bounding box center [163, 75] width 66 height 39
type input "[DATE] – [DATE]"
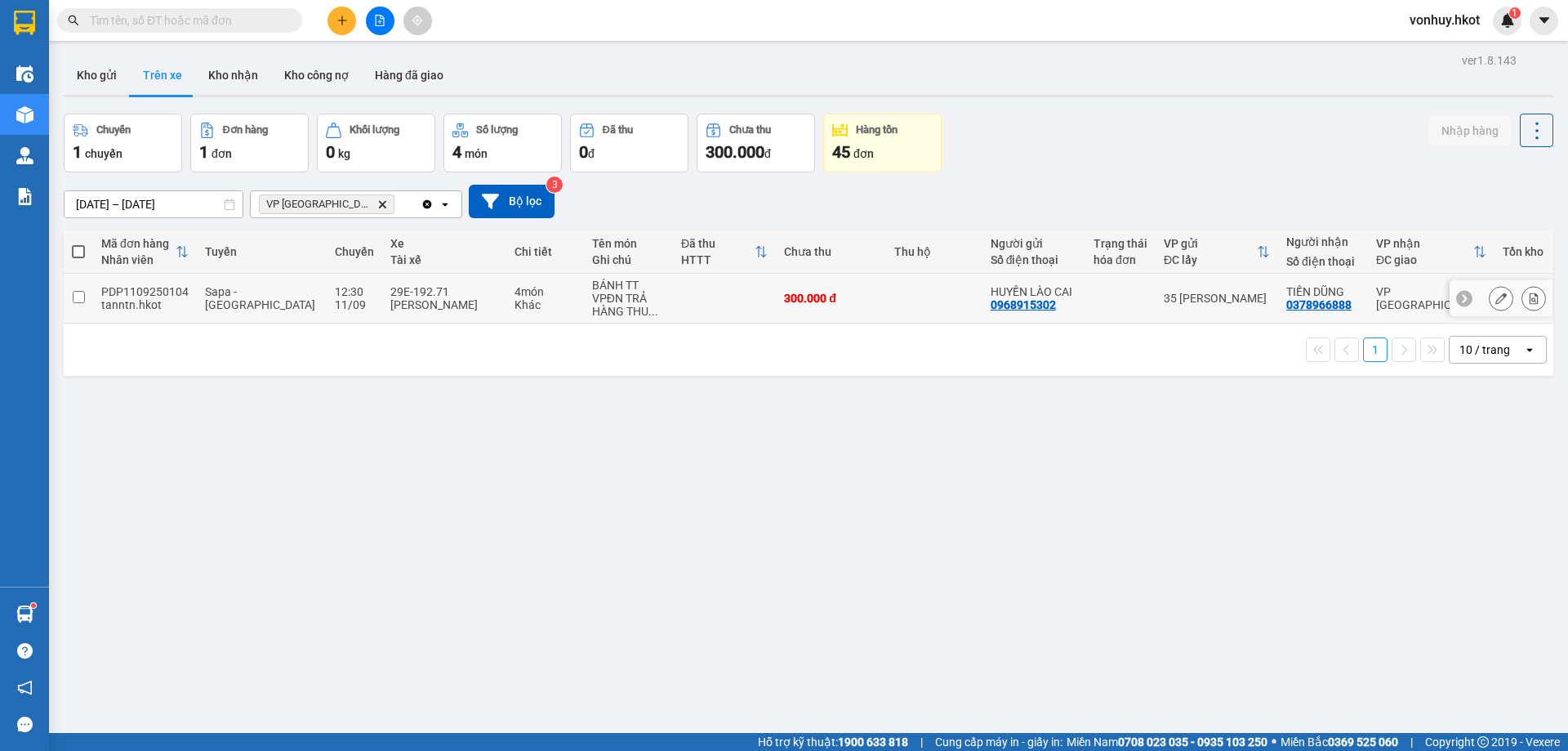
click at [592, 301] on div "VPĐN TRẢ HÀNG THU ..." at bounding box center [628, 305] width 73 height 26
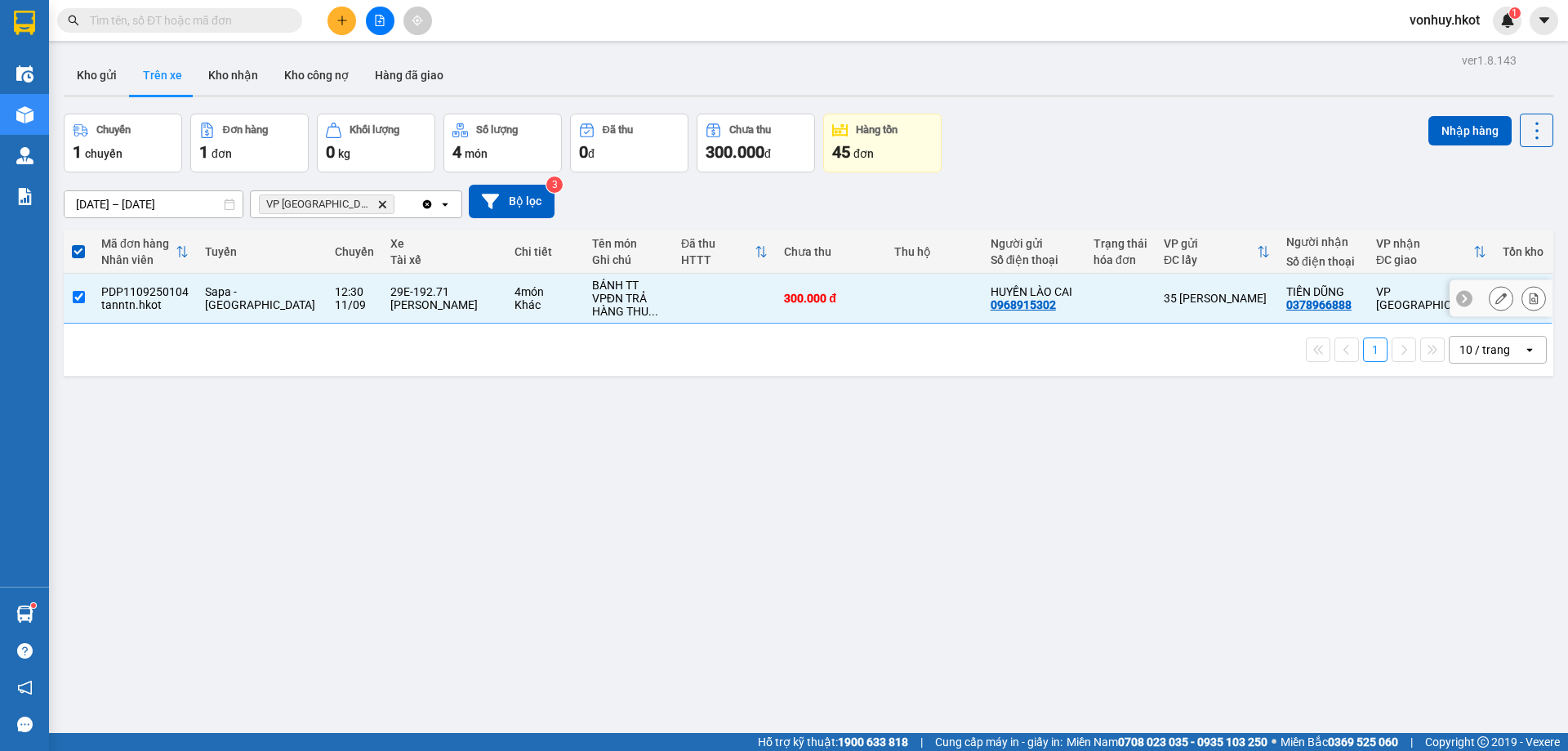
click at [592, 301] on div "VPĐN TRẢ HÀNG THU ..." at bounding box center [628, 305] width 73 height 26
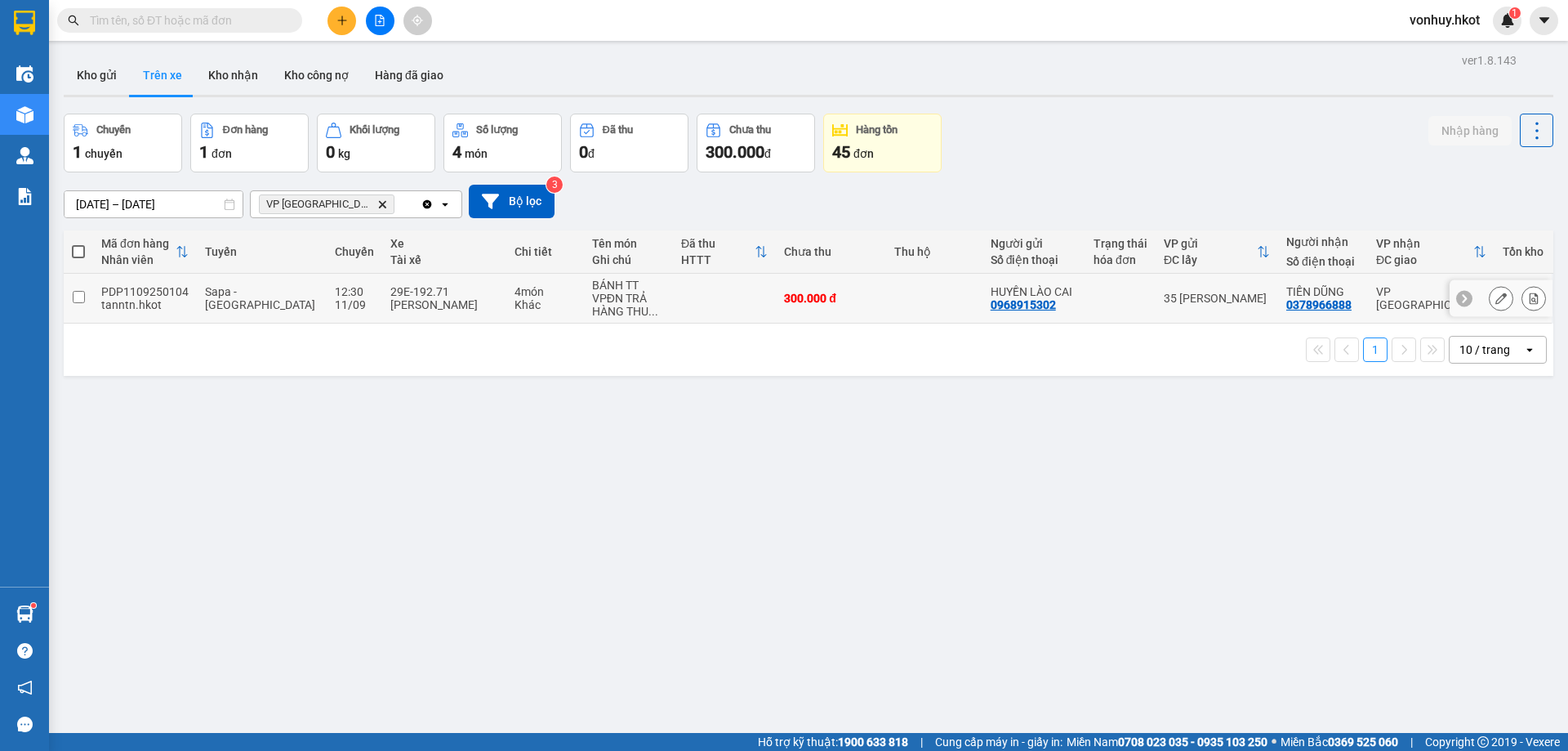
click at [592, 301] on div "VPĐN TRẢ HÀNG THU ..." at bounding box center [628, 305] width 73 height 26
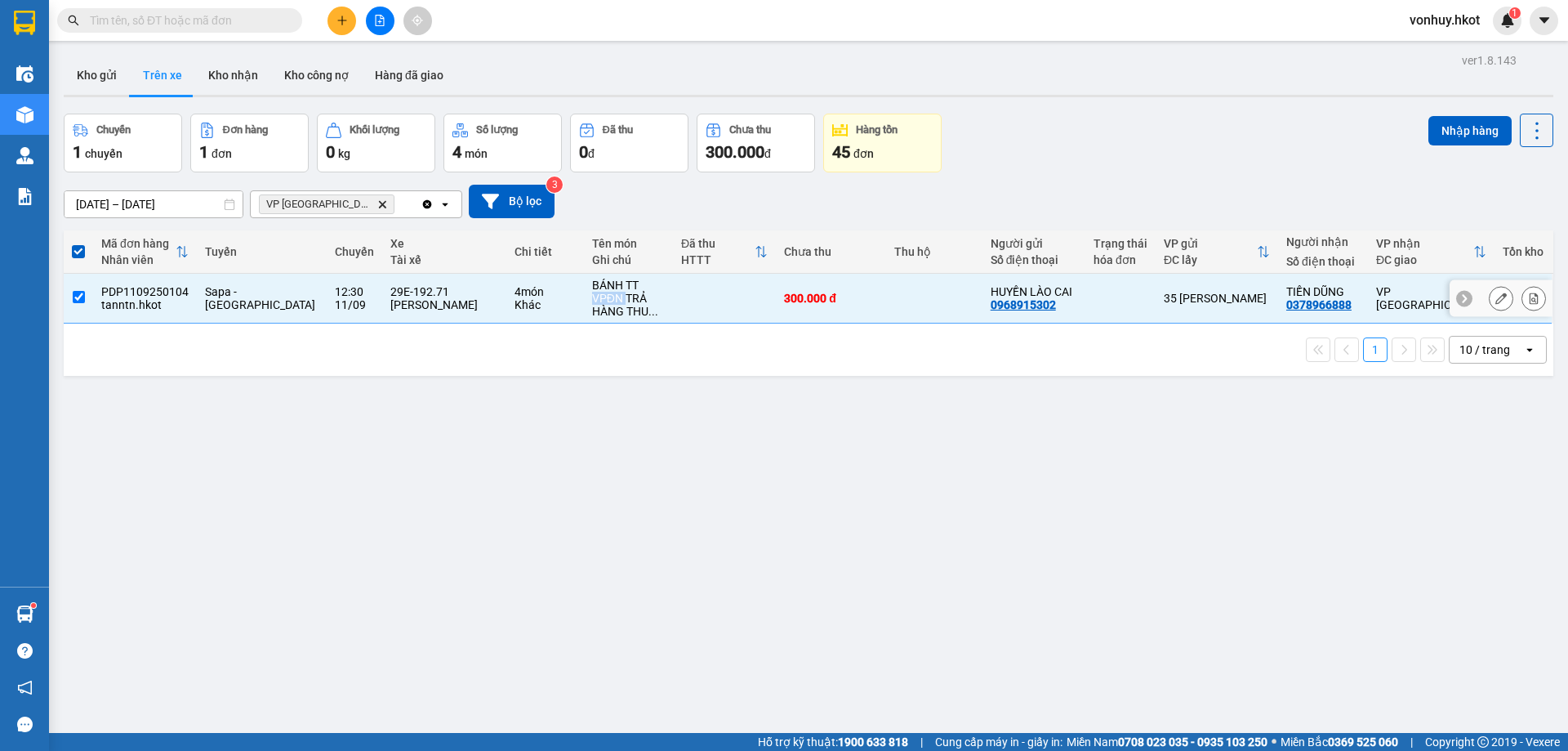
click at [592, 301] on div "VPĐN TRẢ HÀNG THU ..." at bounding box center [628, 305] width 73 height 26
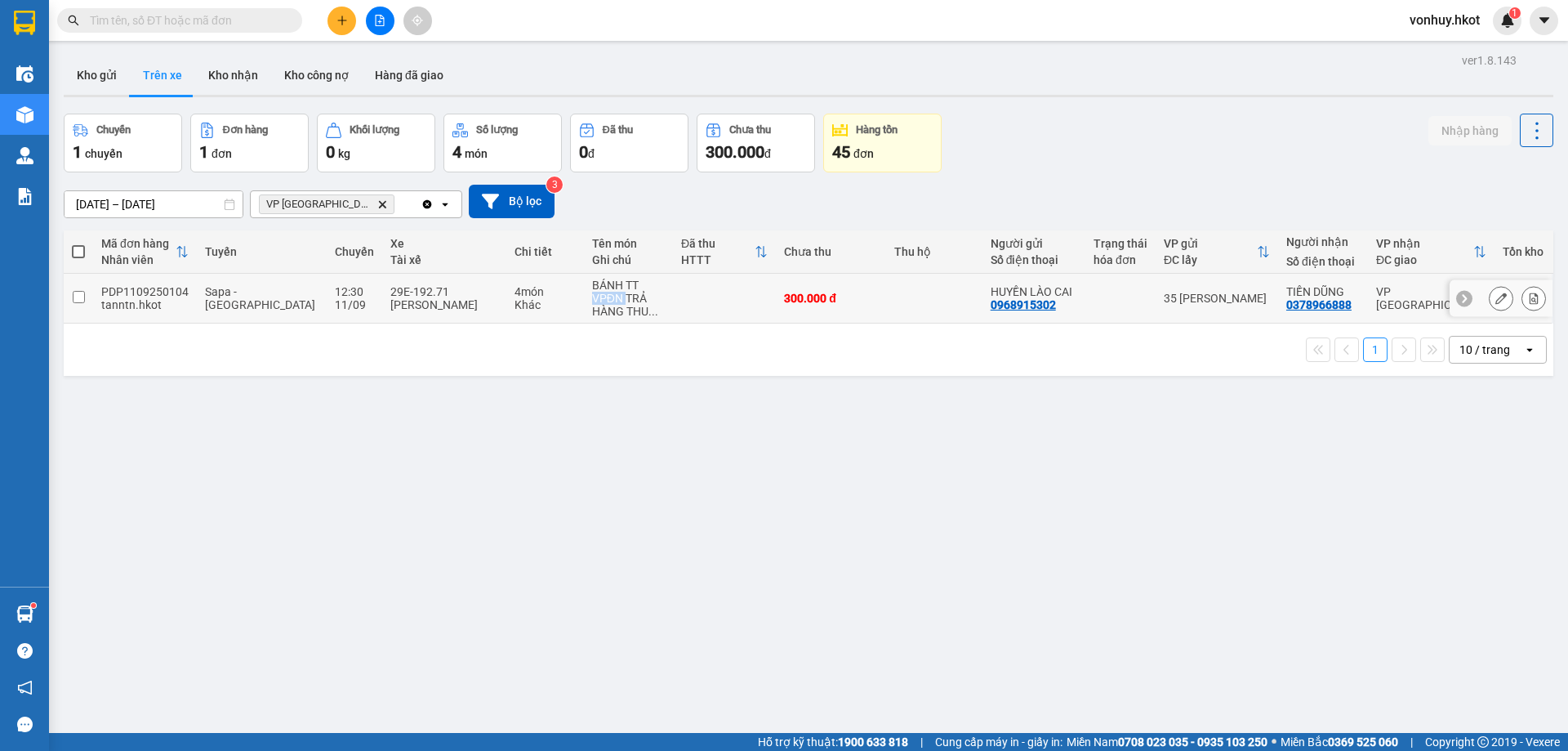
click at [592, 301] on div "VPĐN TRẢ HÀNG THU ..." at bounding box center [628, 305] width 73 height 26
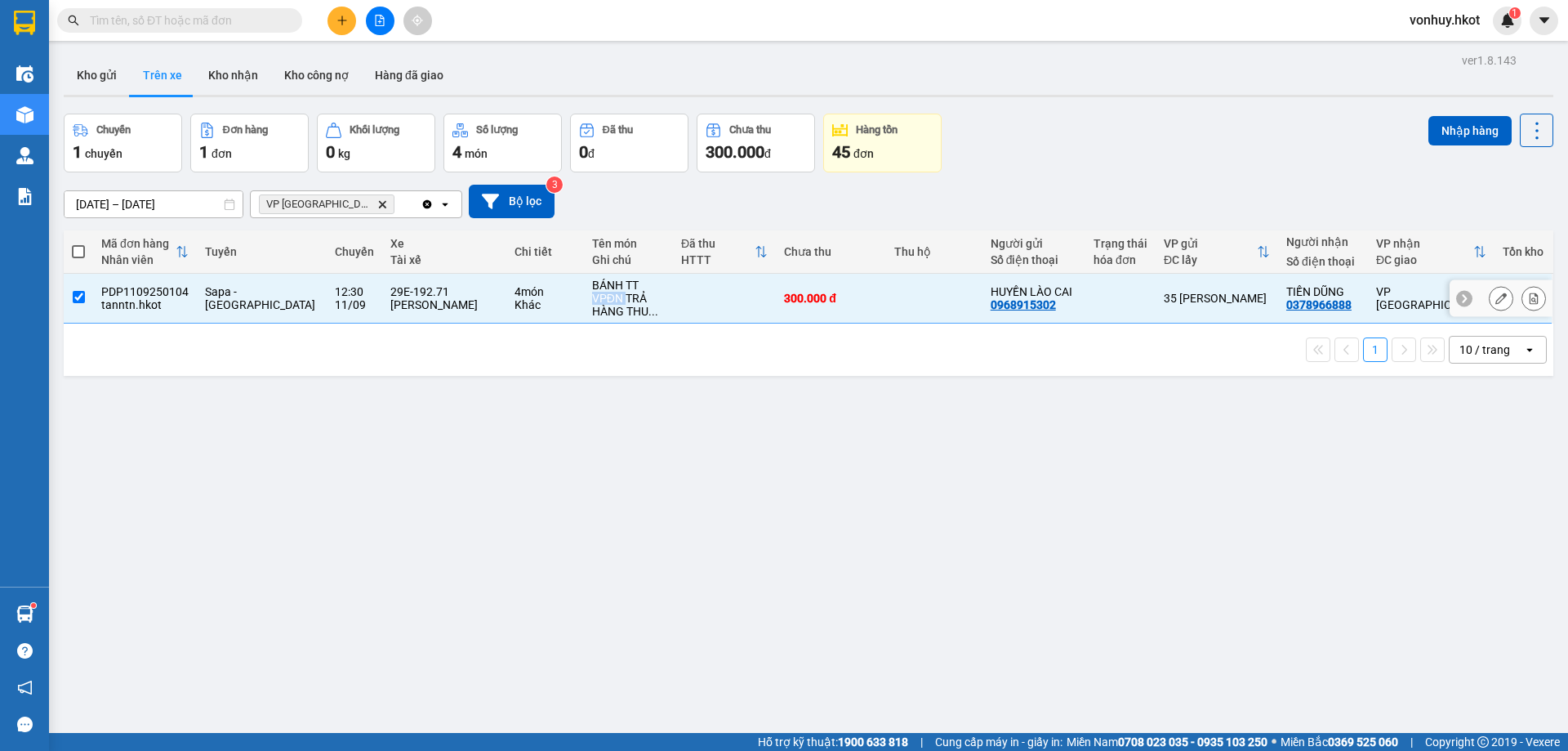
click at [592, 301] on div "VPĐN TRẢ HÀNG THU ..." at bounding box center [628, 305] width 73 height 26
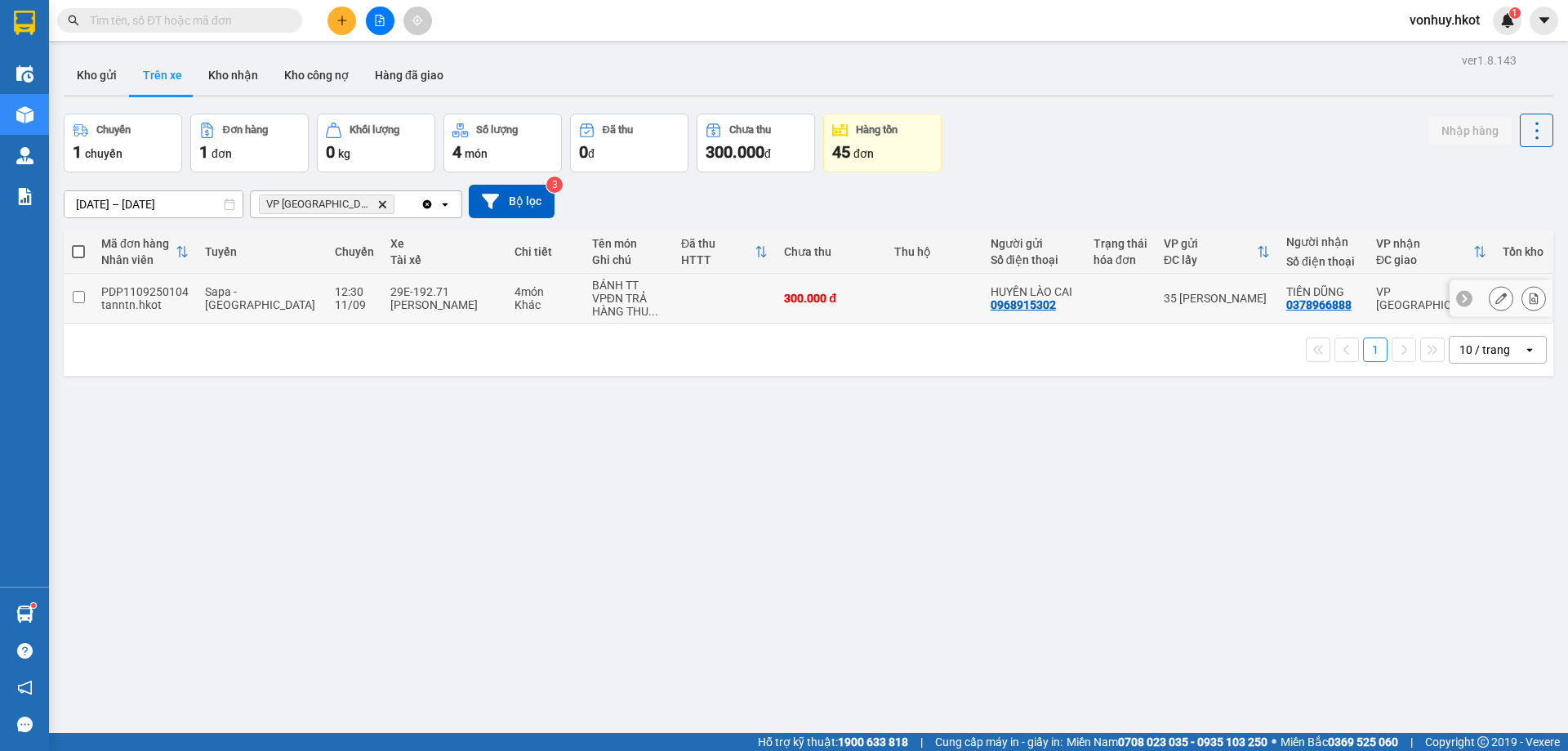
click at [199, 289] on td "Sapa - [GEOGRAPHIC_DATA]" at bounding box center [262, 298] width 130 height 50
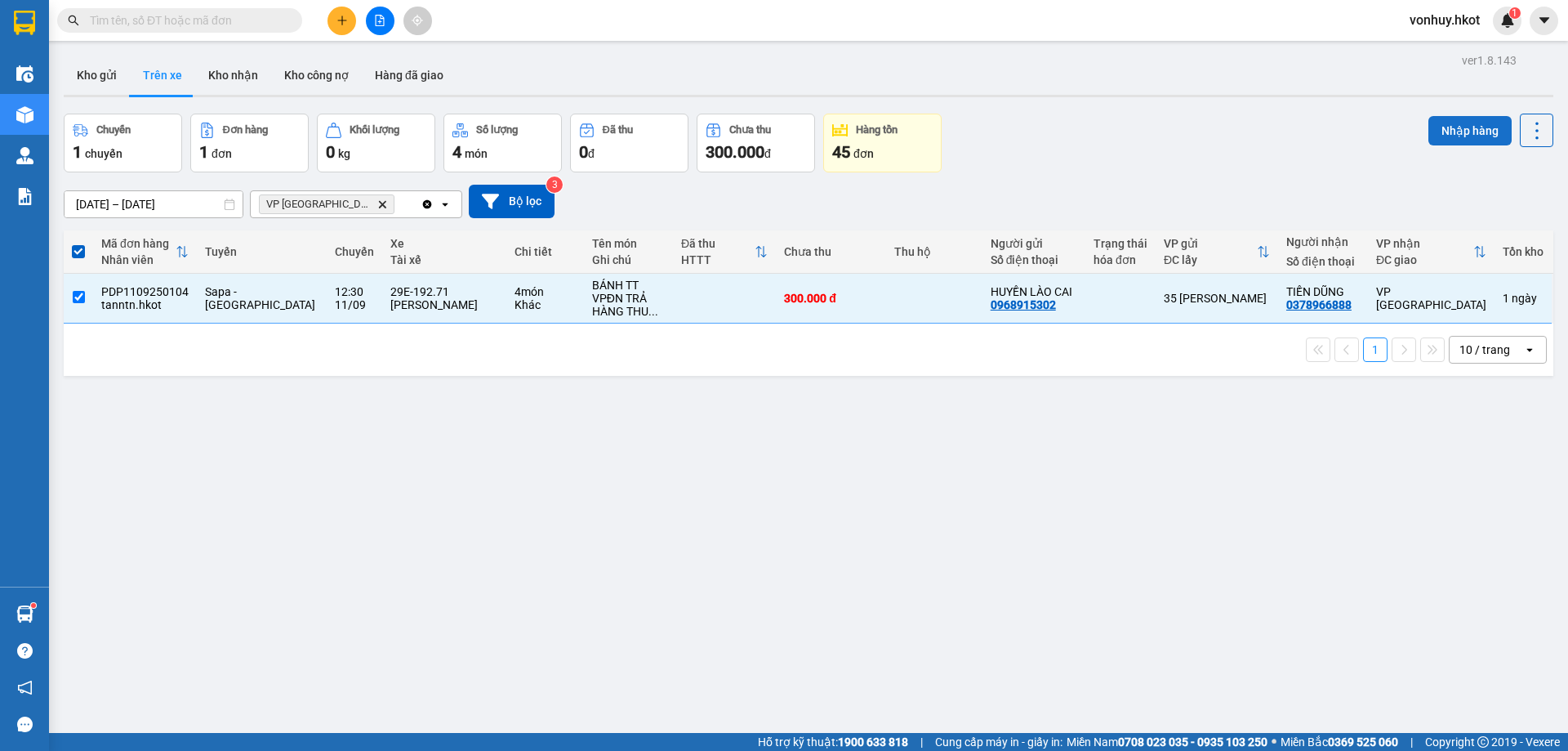
click at [1473, 122] on button "Nhập hàng" at bounding box center [1470, 130] width 83 height 29
checkbox input "false"
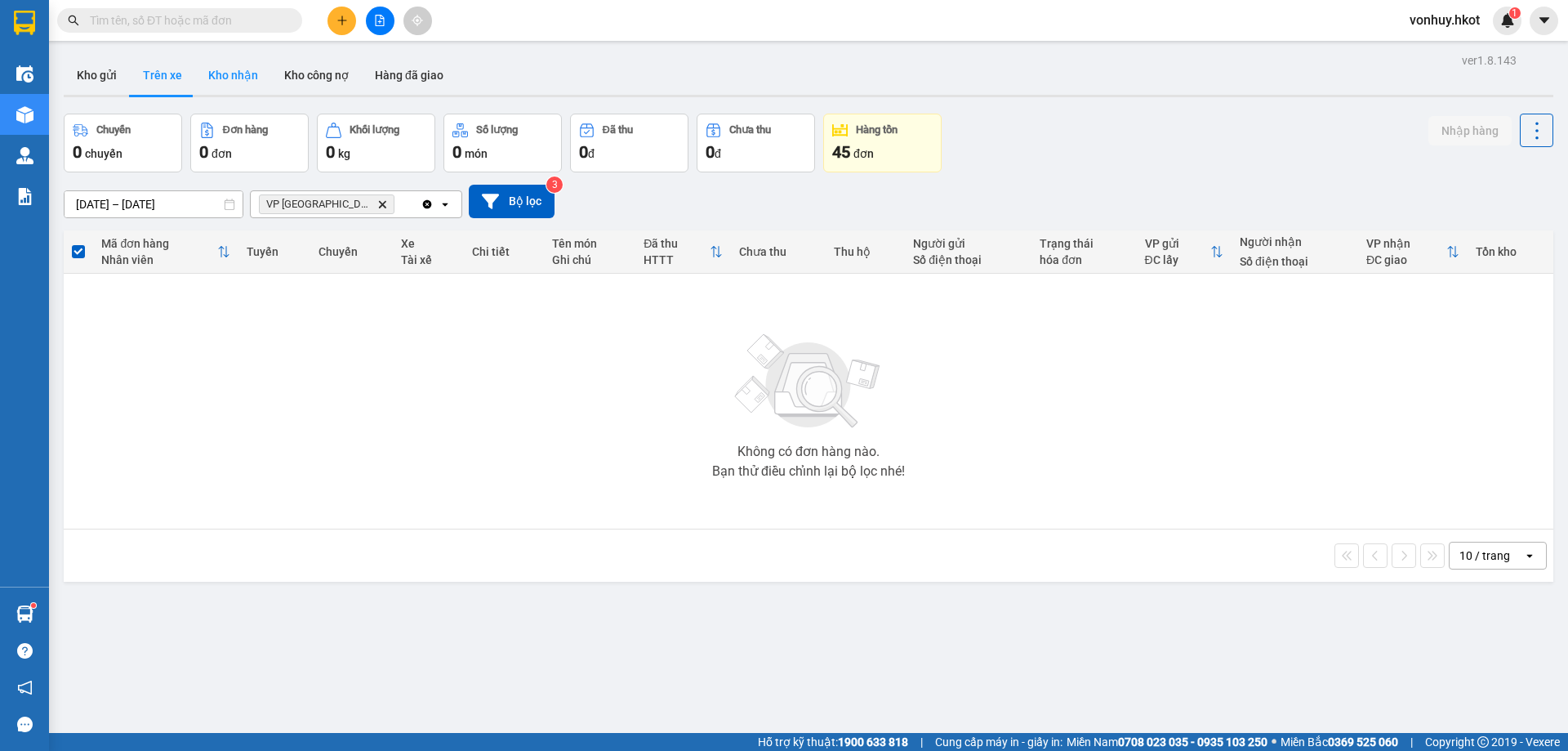
click at [248, 82] on button "Kho nhận" at bounding box center [233, 75] width 76 height 39
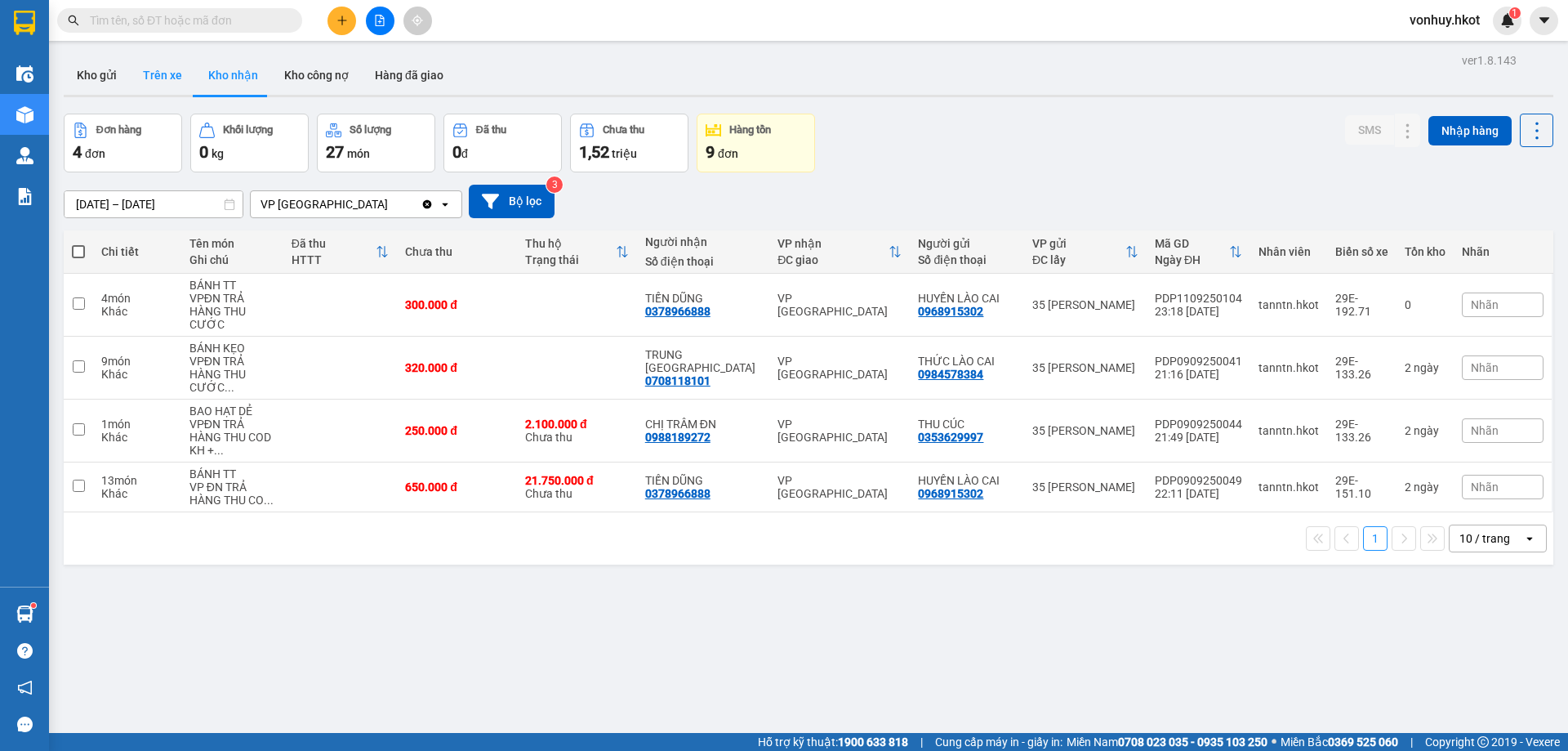
click at [179, 73] on button "Trên xe" at bounding box center [163, 75] width 66 height 39
type input "[DATE] – [DATE]"
